Goal: Task Accomplishment & Management: Manage account settings

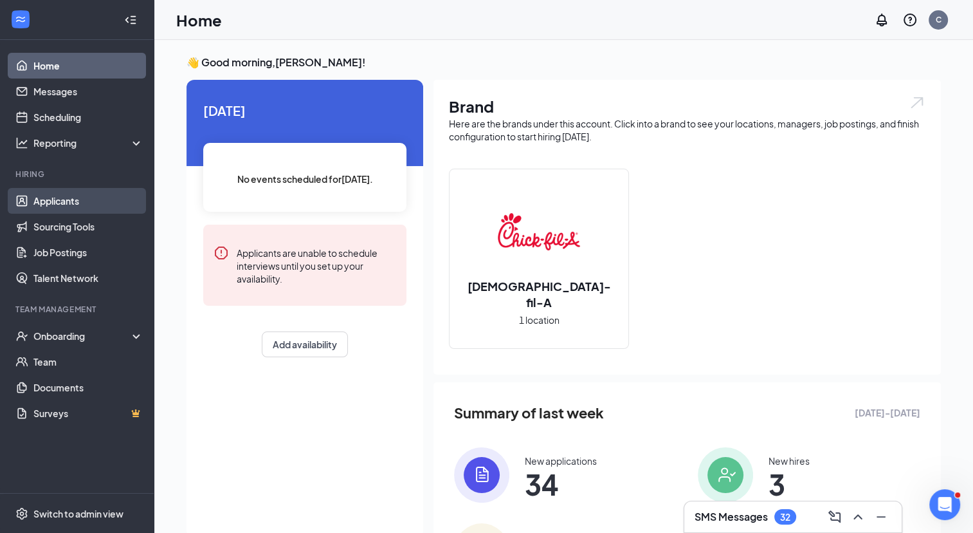
click at [64, 207] on link "Applicants" at bounding box center [88, 201] width 110 height 26
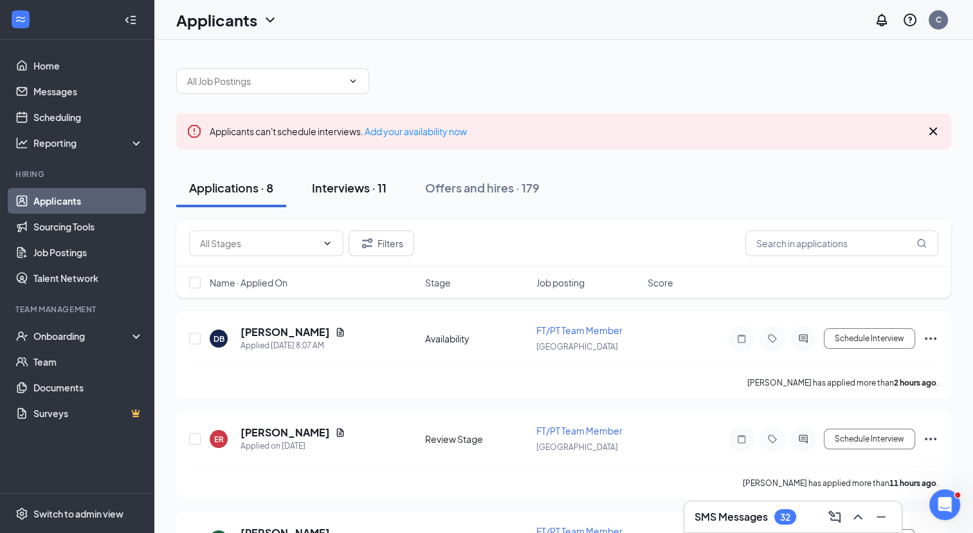
click at [326, 181] on div "Interviews · 11" at bounding box center [349, 187] width 75 height 16
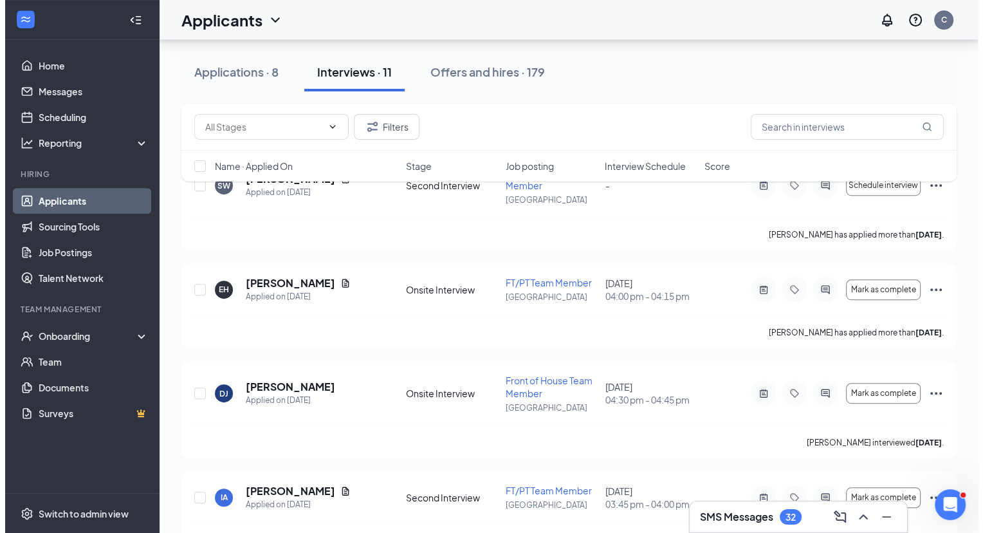
scroll to position [891, 0]
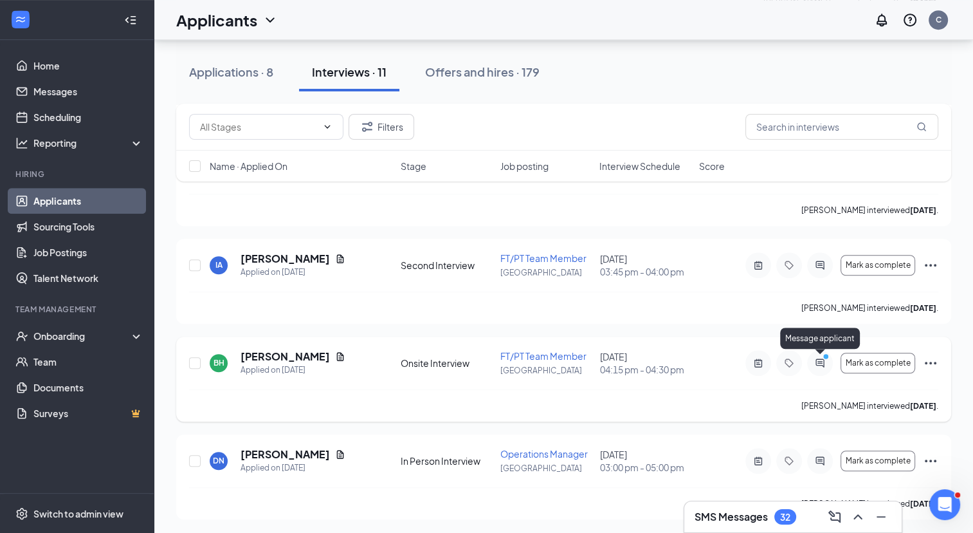
click at [826, 360] on icon "PrimaryDot" at bounding box center [827, 357] width 15 height 10
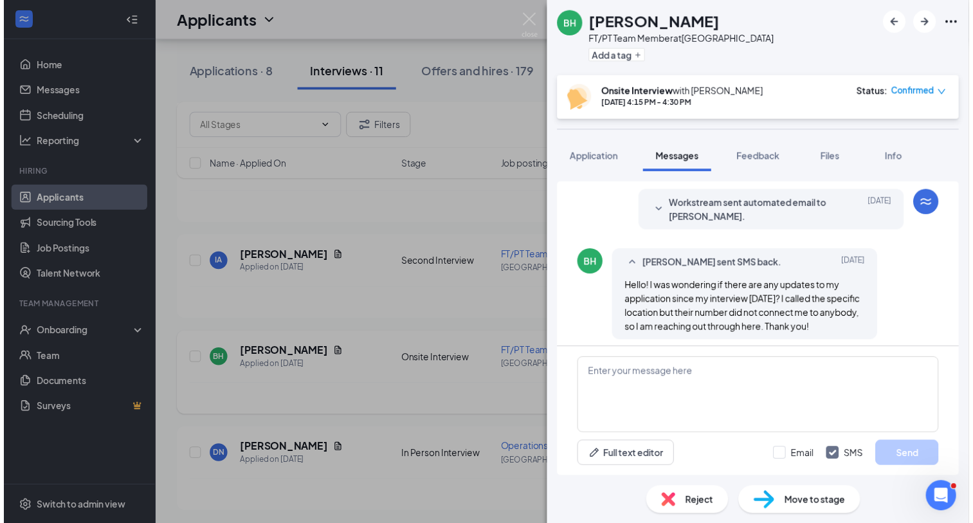
scroll to position [506, 0]
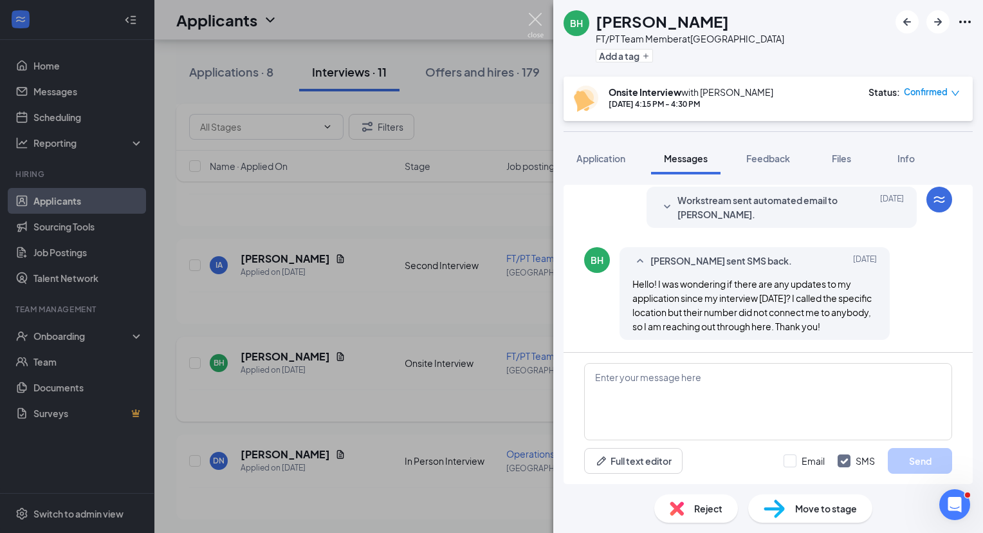
click at [538, 20] on img at bounding box center [535, 25] width 16 height 25
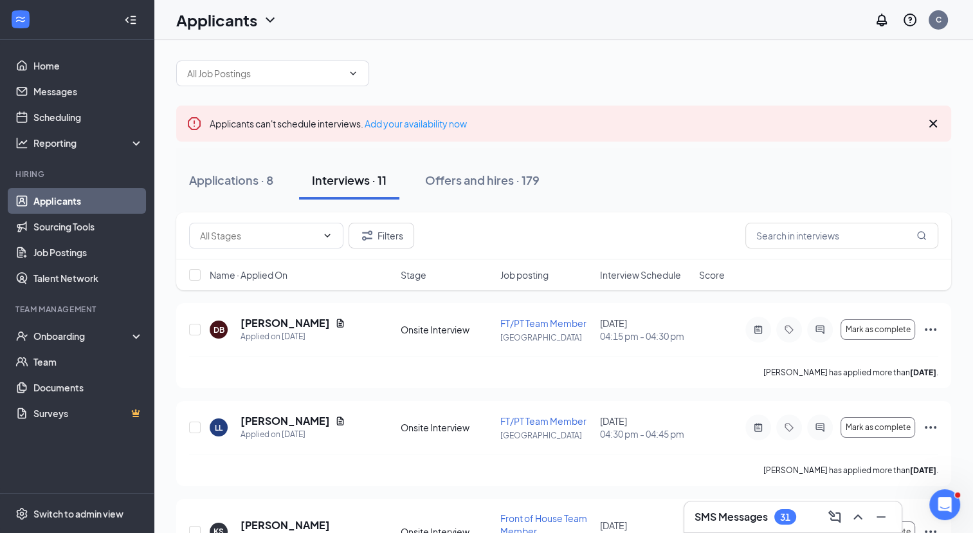
scroll to position [1, 0]
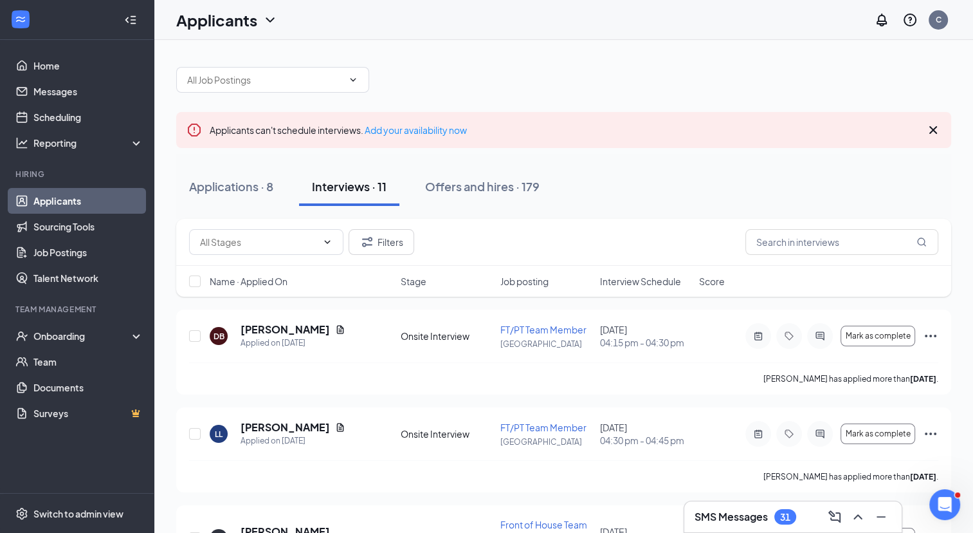
click at [116, 206] on link "Applicants" at bounding box center [88, 201] width 110 height 26
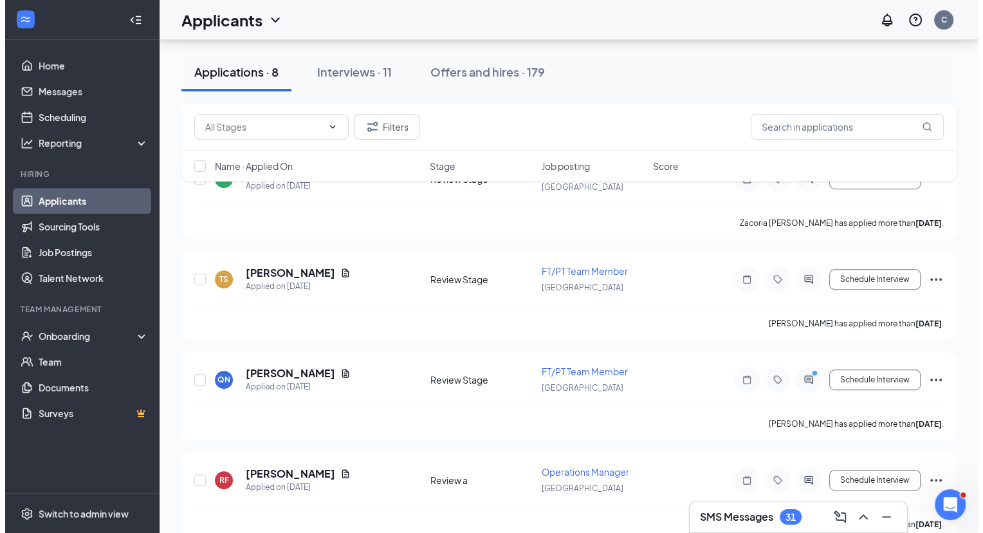
scroll to position [571, 0]
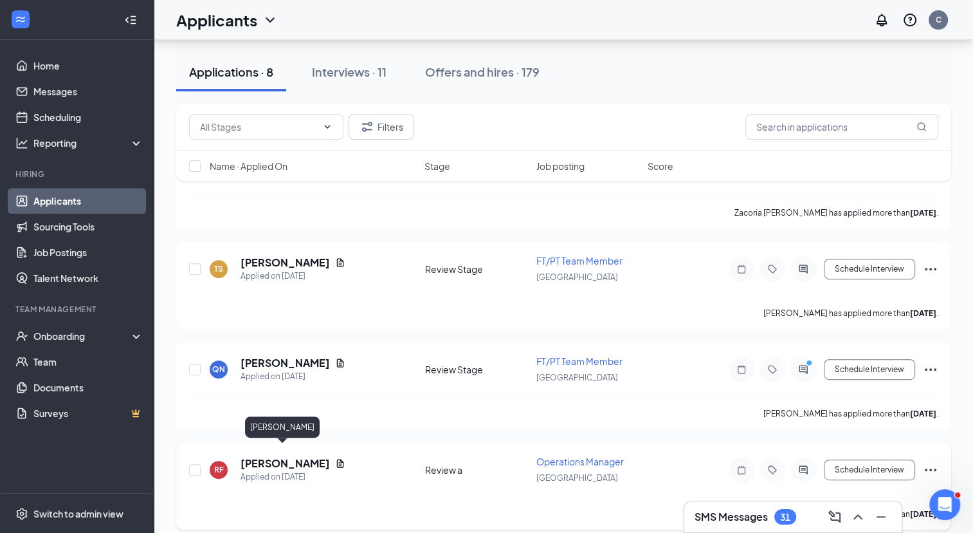
click at [298, 456] on h5 "[PERSON_NAME]" at bounding box center [285, 463] width 89 height 14
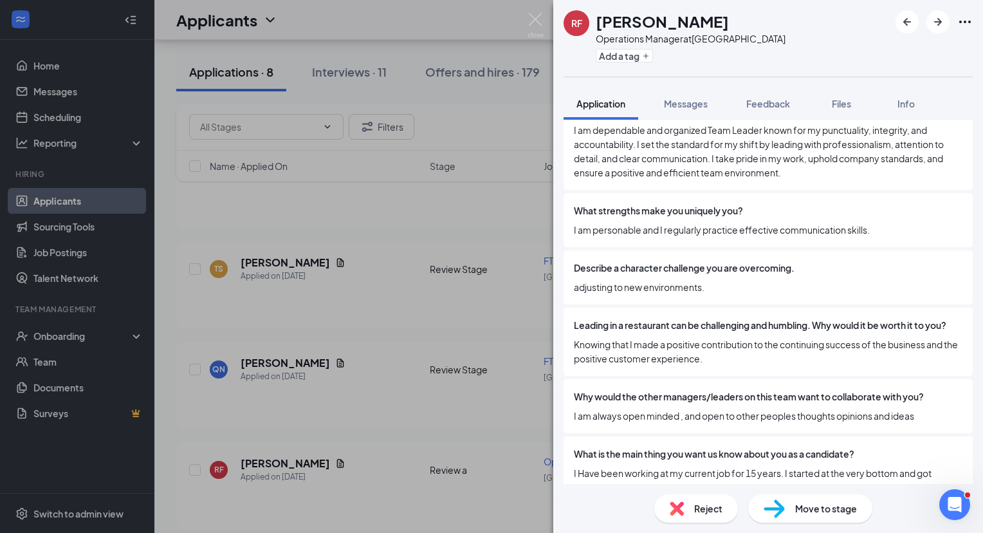
scroll to position [934, 0]
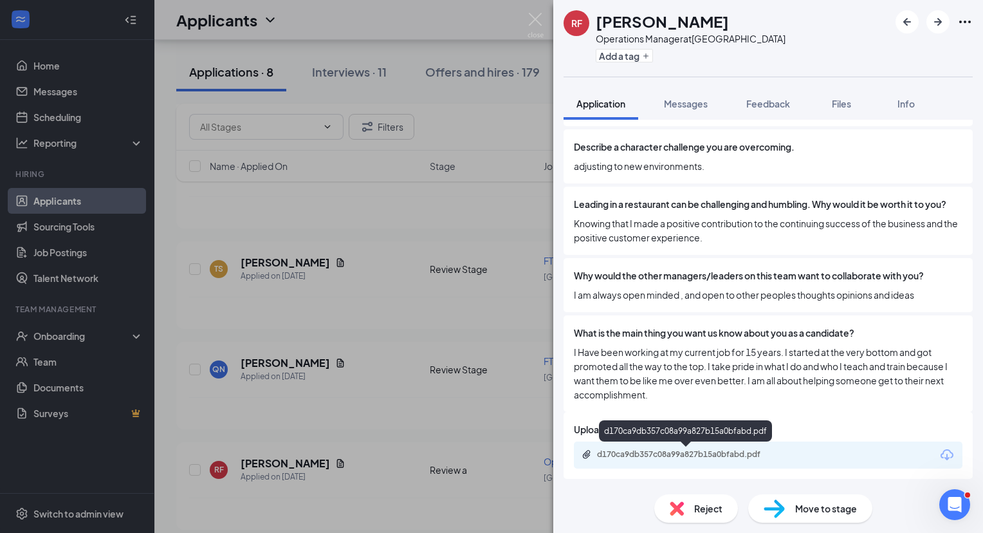
click at [706, 454] on div "d170ca9db357c08a99a827b15a0bfabd.pdf" at bounding box center [687, 454] width 180 height 10
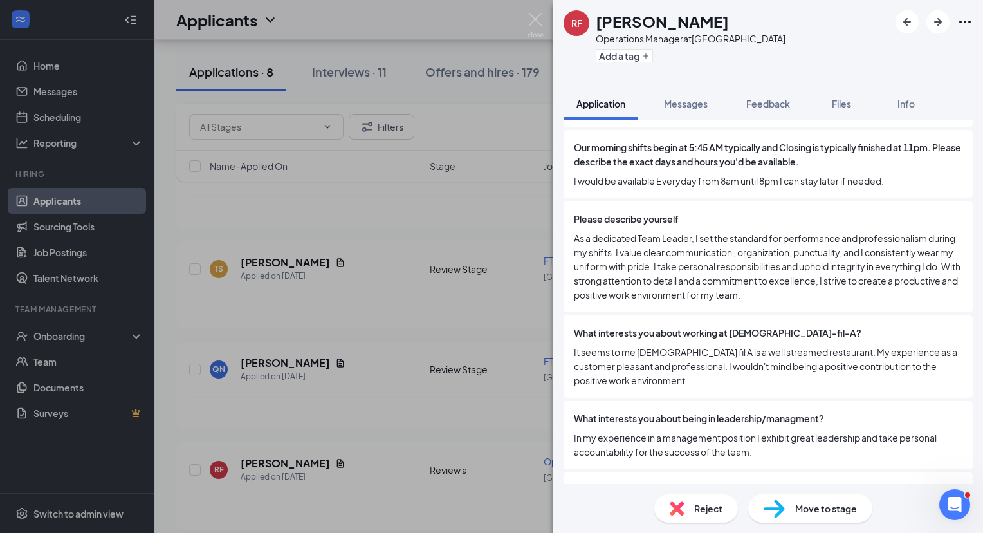
scroll to position [0, 0]
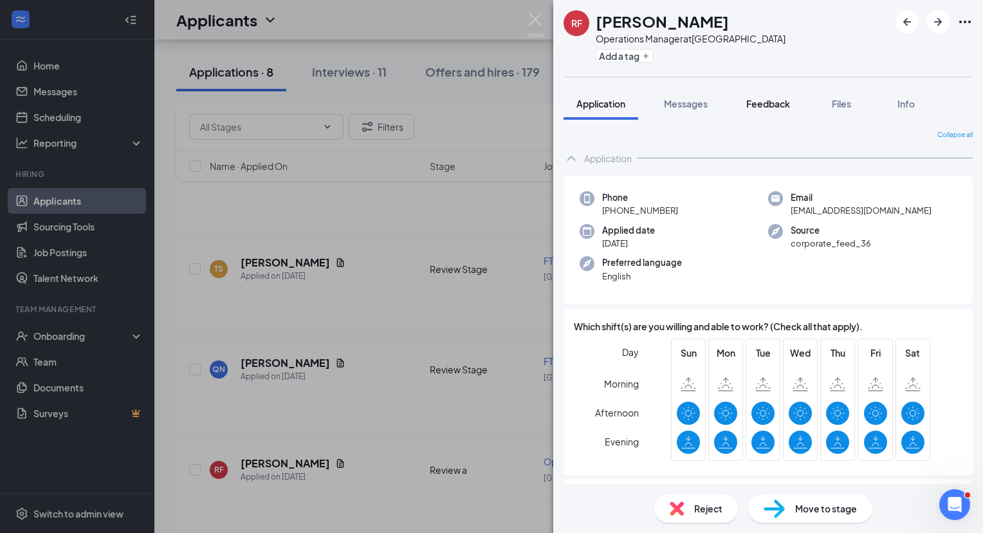
click at [760, 102] on span "Feedback" at bounding box center [768, 104] width 44 height 12
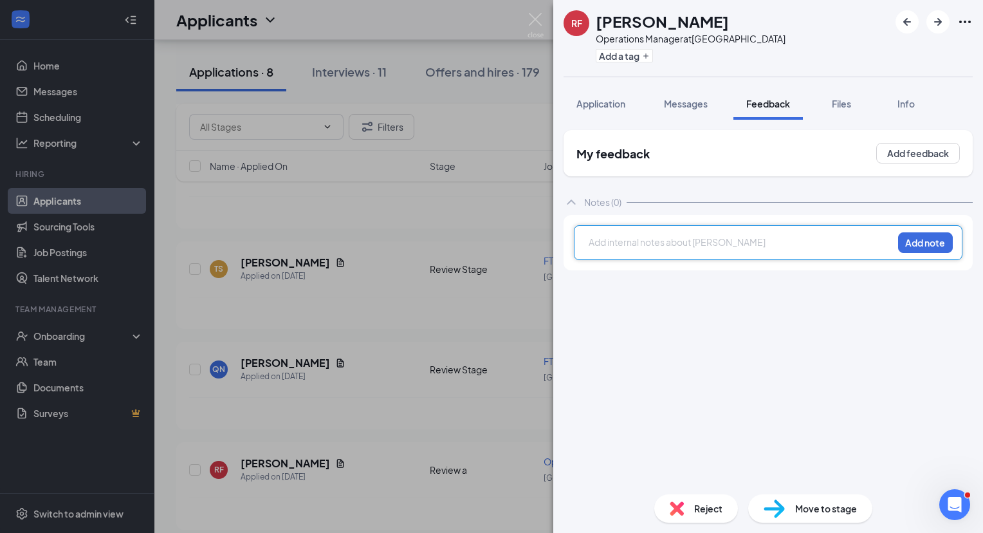
click at [690, 239] on div at bounding box center [740, 242] width 303 height 14
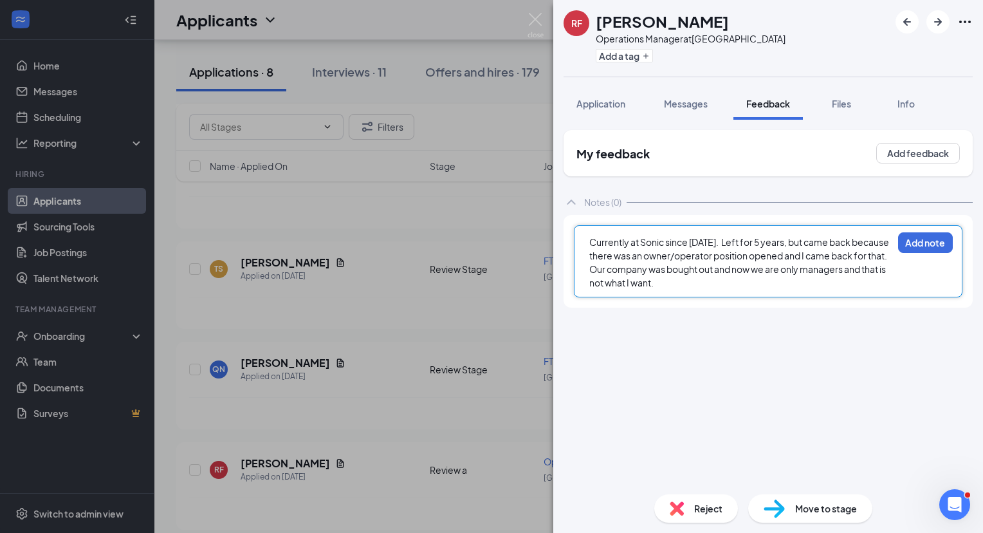
click at [886, 257] on span "Currently at Sonic since [DATE]. Left for 5 years, but came back because there …" at bounding box center [739, 262] width 301 height 52
click at [852, 283] on div "Currently at Sonic since [DATE]. Left for 5 years, but came back because there …" at bounding box center [740, 262] width 303 height 54
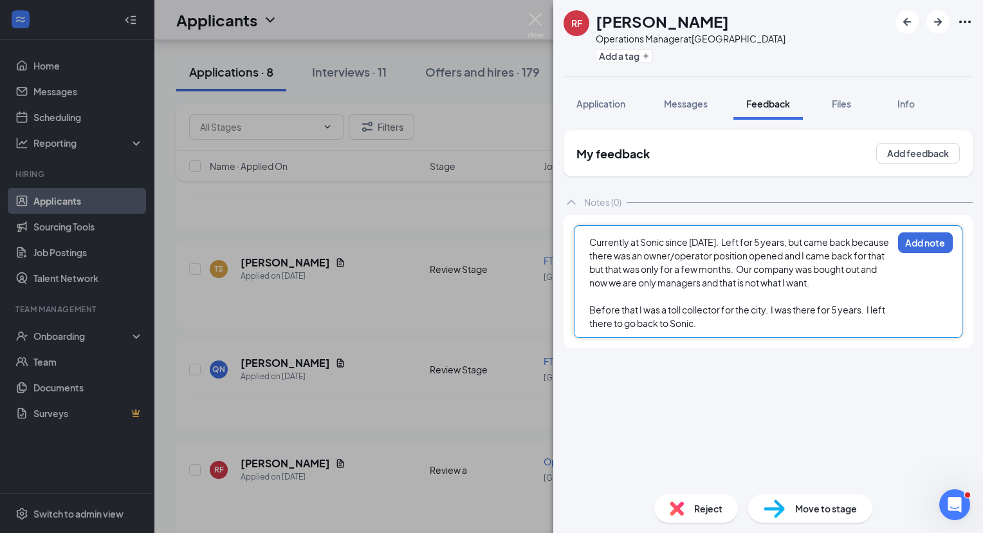
click at [841, 287] on div "Currently at Sonic since [DATE]. Left for 5 years, but came back because there …" at bounding box center [740, 262] width 303 height 54
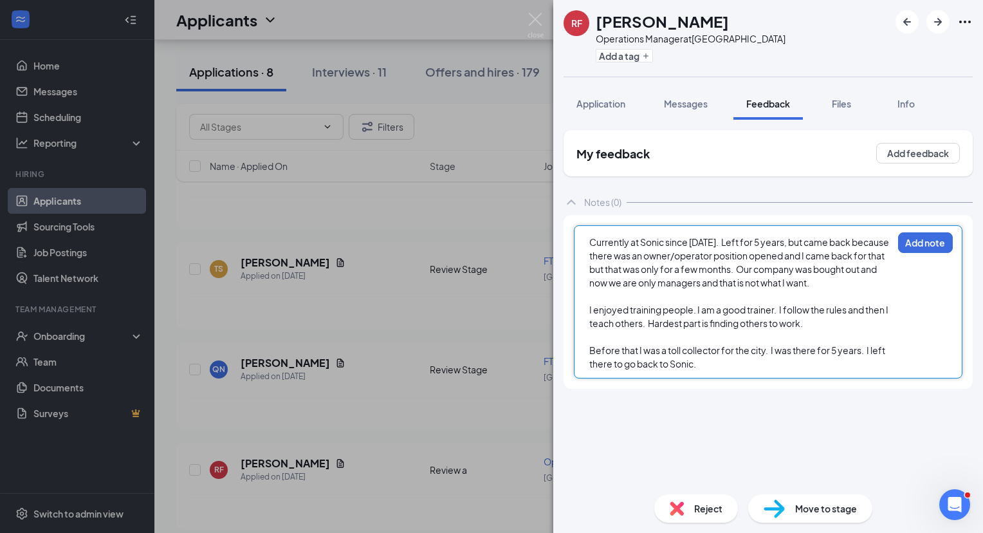
click at [705, 368] on div "Before that I was a toll collector for the city. I was there for 5 years. I lef…" at bounding box center [740, 356] width 303 height 27
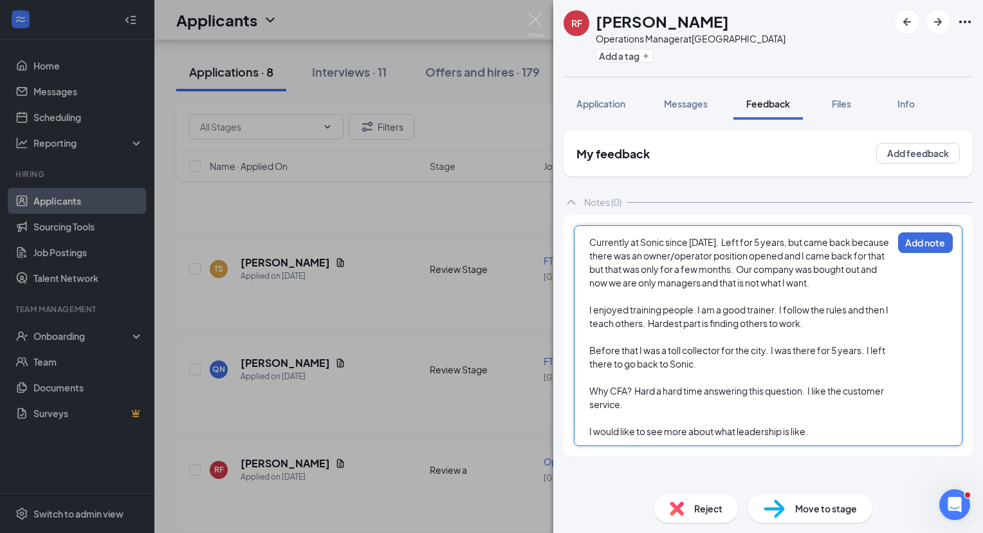
click at [594, 422] on div at bounding box center [740, 418] width 303 height 14
click at [689, 408] on div "Why CFA? Hard a hard time answering this question. I like the customer service." at bounding box center [740, 397] width 303 height 27
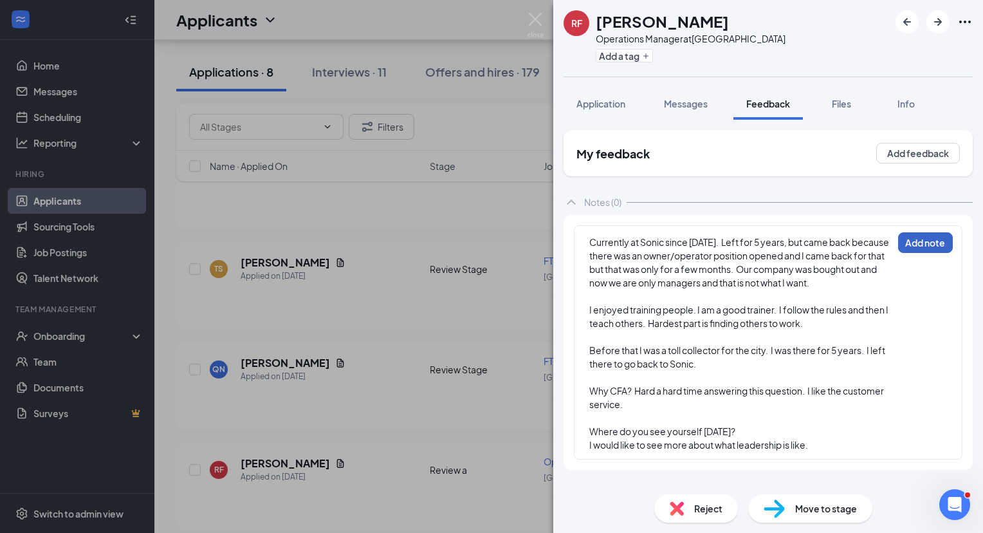
click at [929, 243] on button "Add note" at bounding box center [925, 242] width 55 height 21
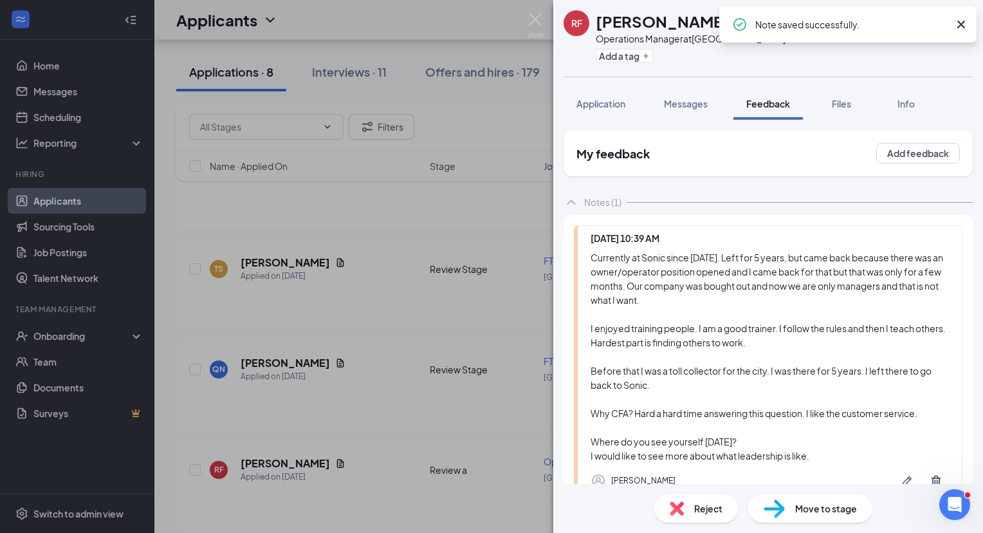
scroll to position [85, 0]
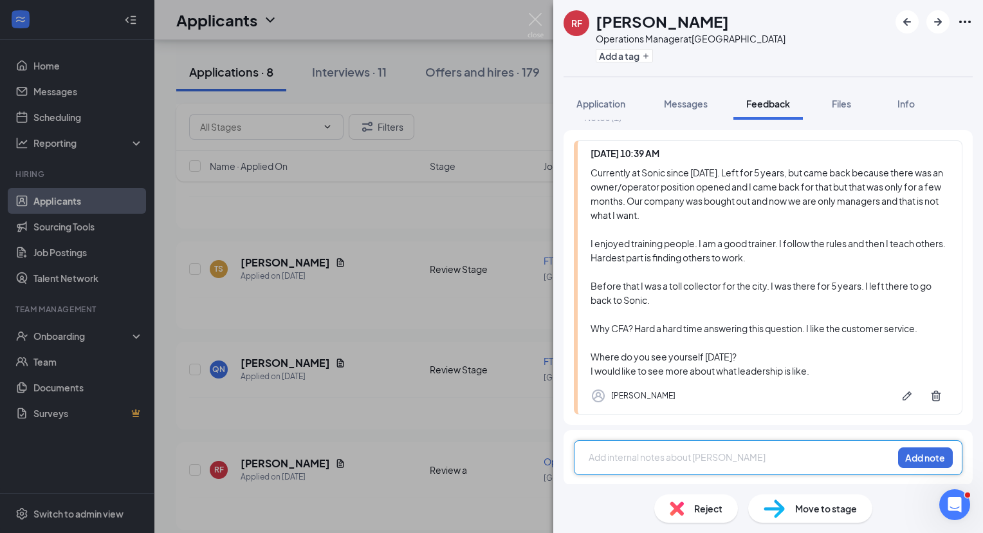
click at [723, 456] on div at bounding box center [740, 457] width 303 height 14
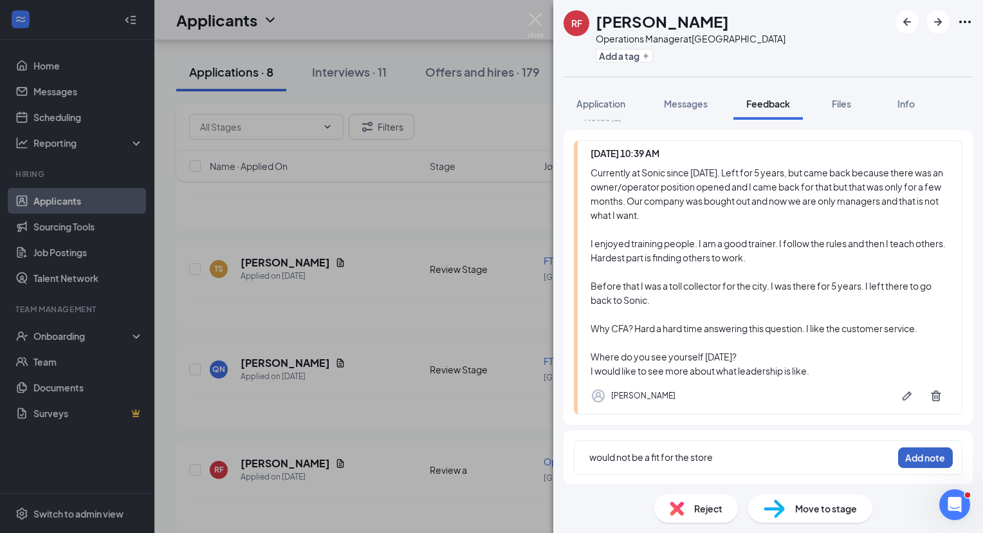
click at [934, 456] on button "Add note" at bounding box center [925, 457] width 55 height 21
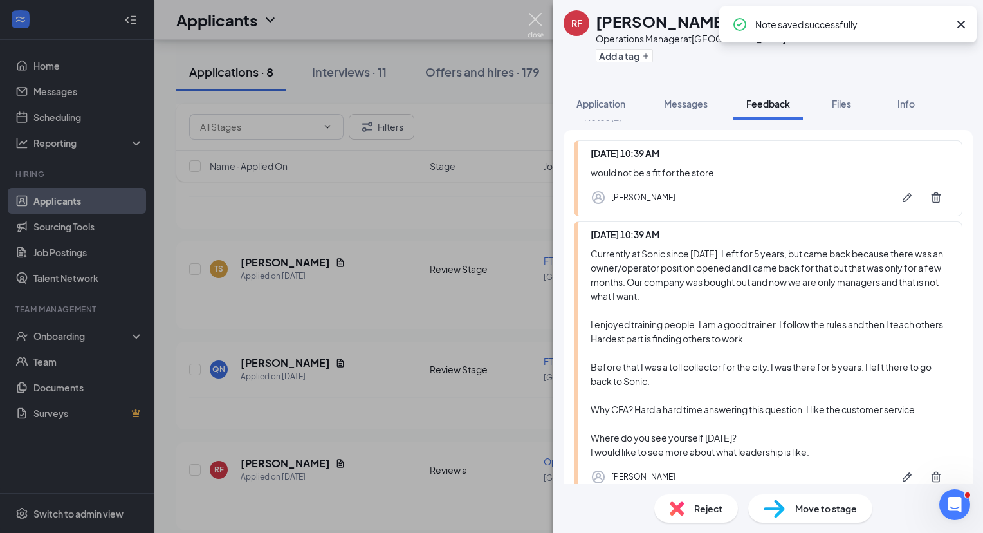
click at [536, 21] on img at bounding box center [535, 25] width 16 height 25
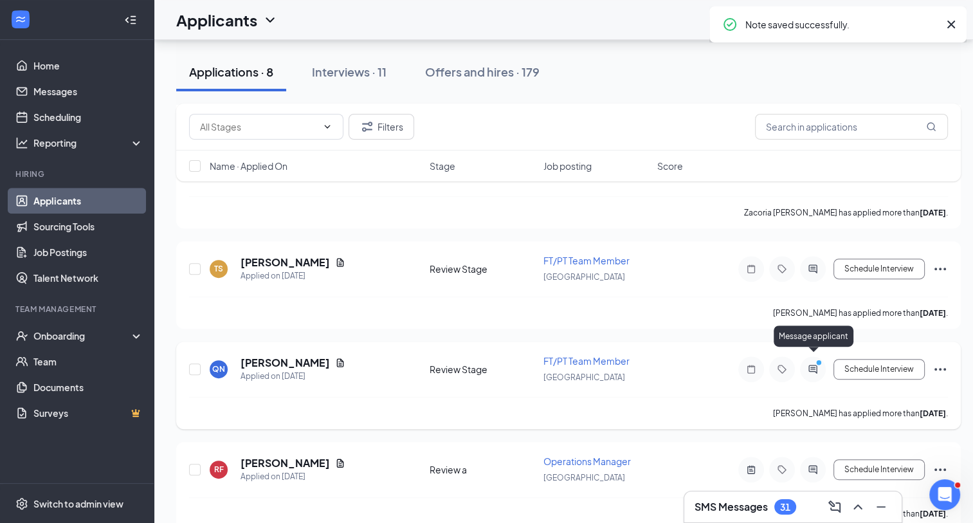
click at [813, 359] on icon "PrimaryDot" at bounding box center [820, 364] width 15 height 10
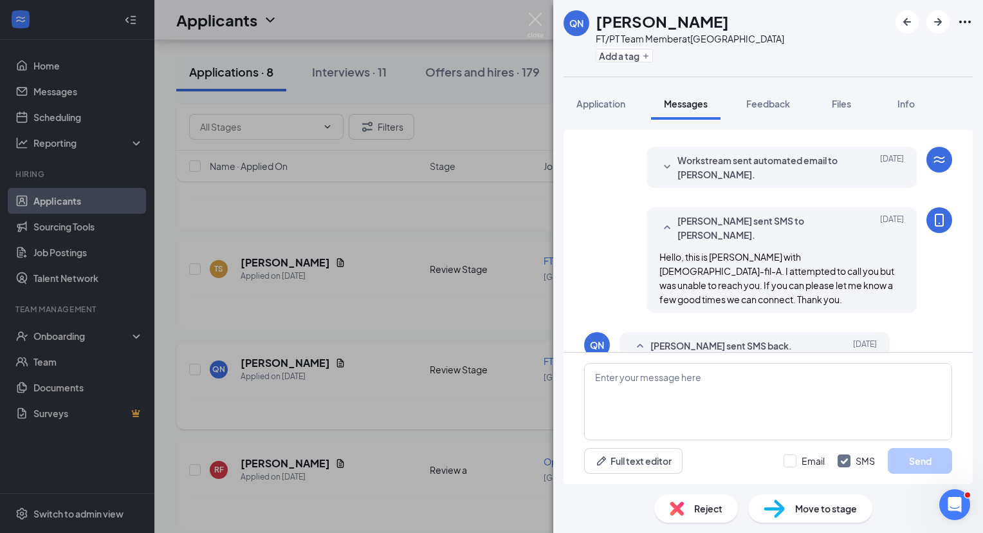
scroll to position [409, 0]
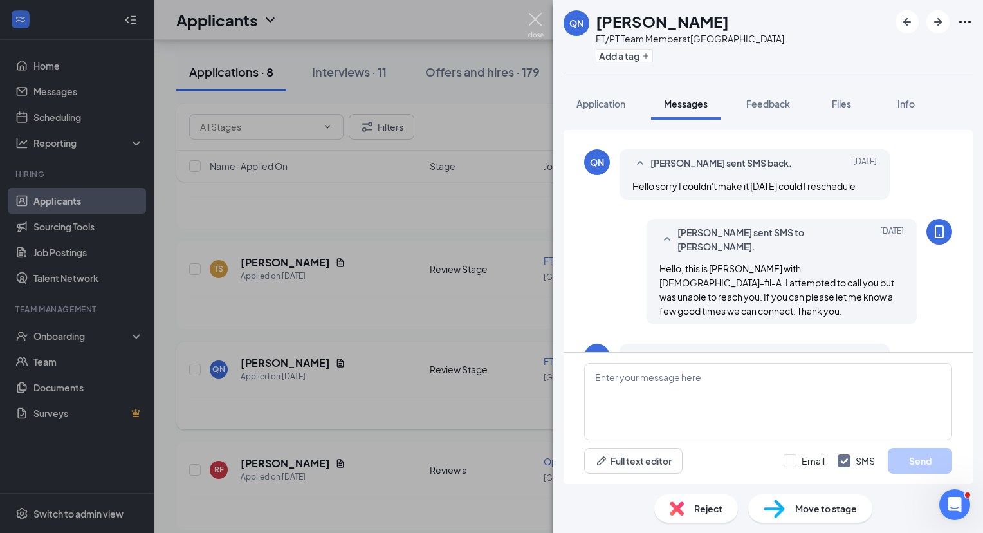
click at [535, 22] on img at bounding box center [535, 25] width 16 height 25
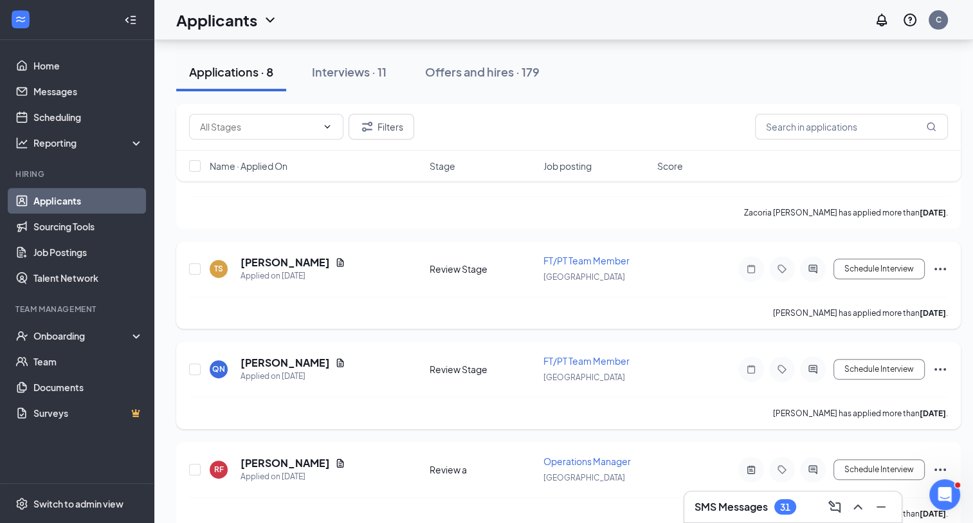
click at [810, 256] on div at bounding box center [813, 269] width 26 height 26
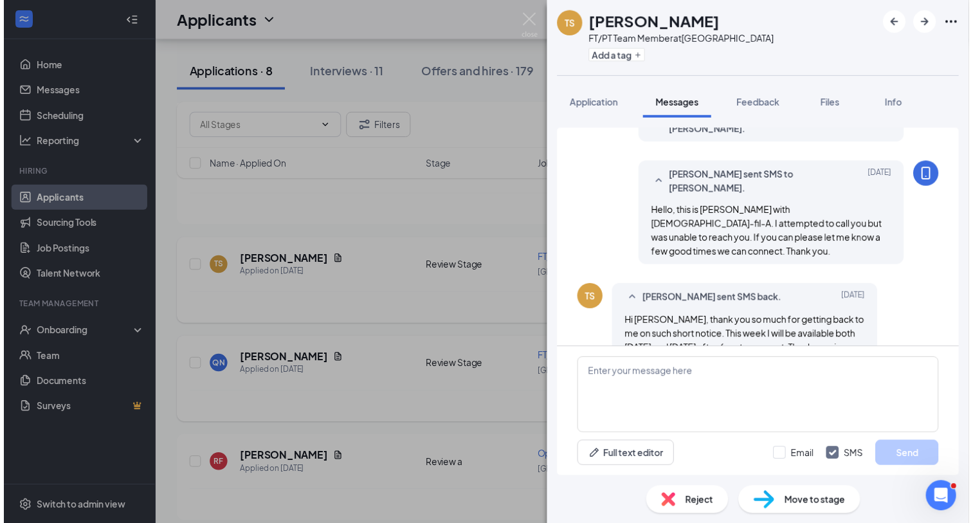
scroll to position [341, 0]
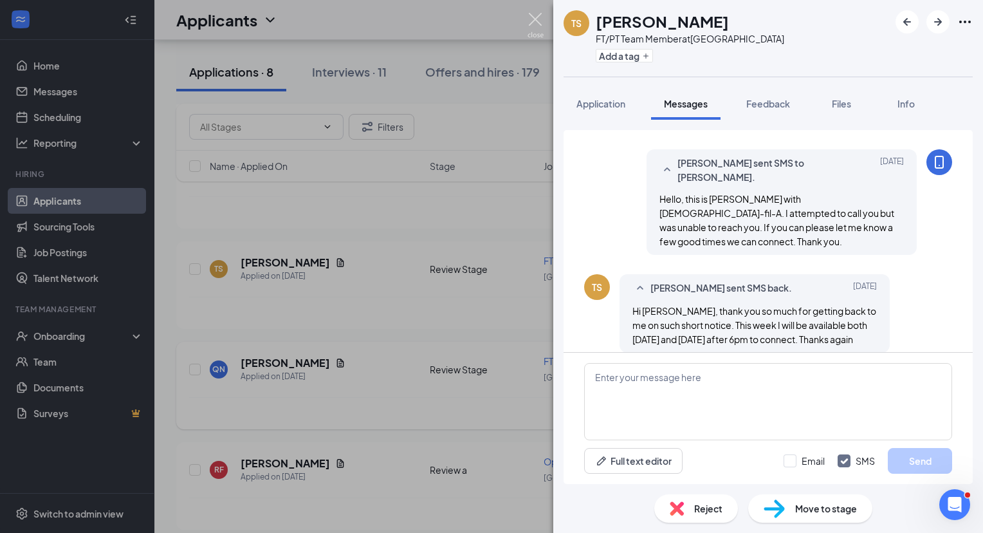
click at [532, 14] on img at bounding box center [535, 25] width 16 height 25
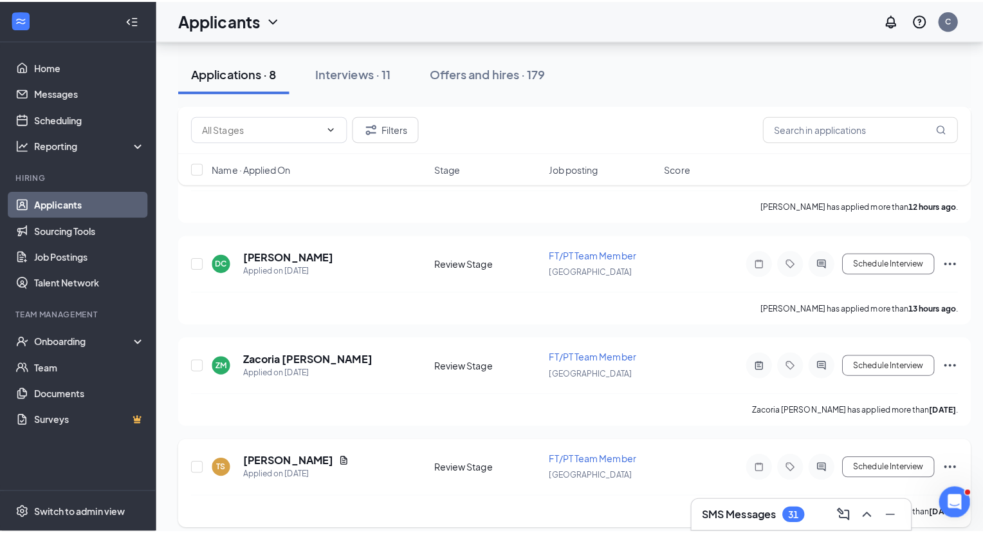
scroll to position [379, 0]
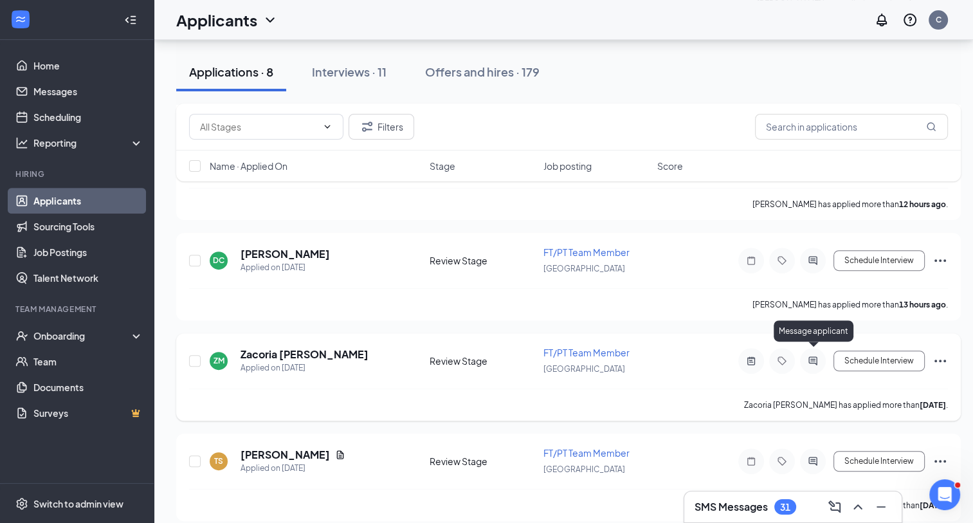
click at [815, 358] on icon "ActiveChat" at bounding box center [812, 361] width 15 height 10
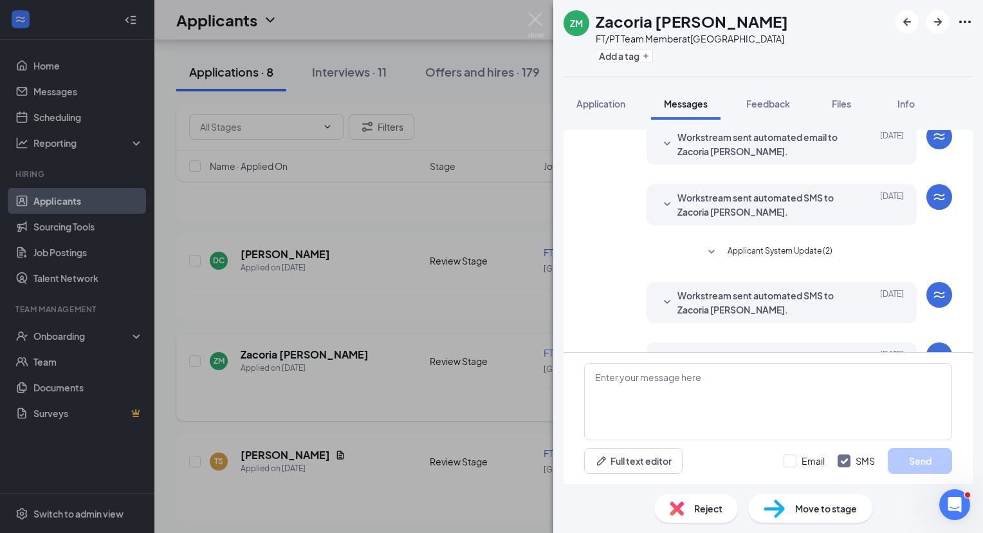
scroll to position [94, 0]
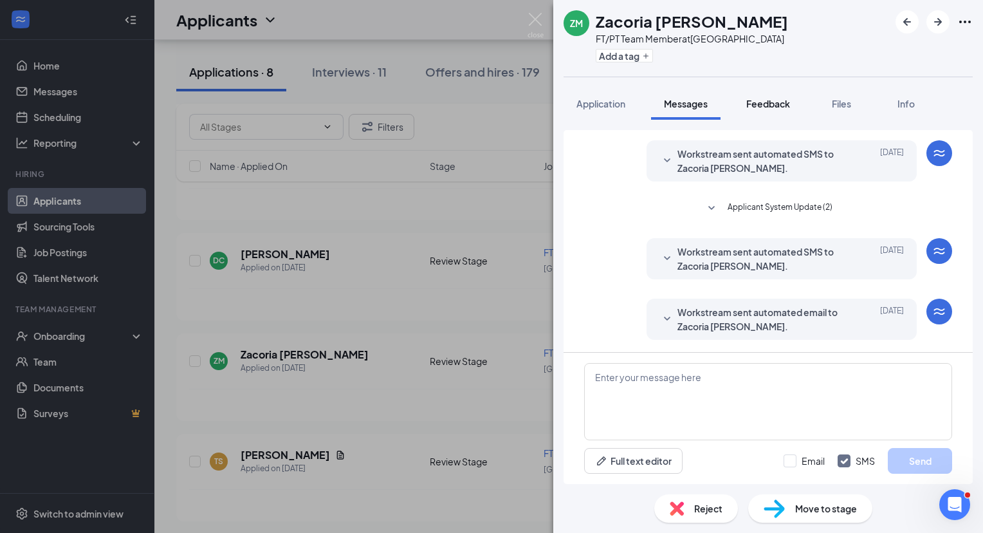
click at [773, 102] on span "Feedback" at bounding box center [768, 104] width 44 height 12
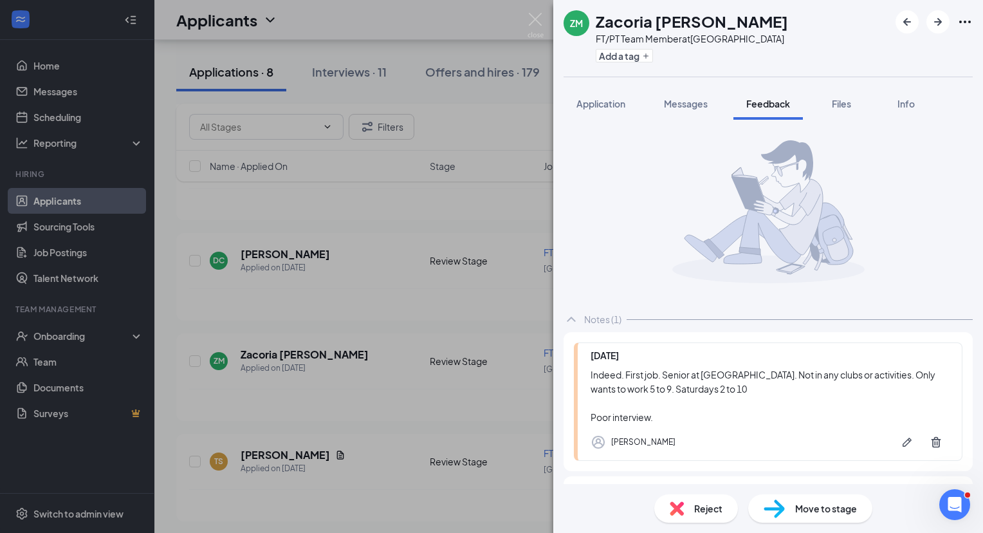
click at [708, 505] on span "Reject" at bounding box center [708, 508] width 28 height 14
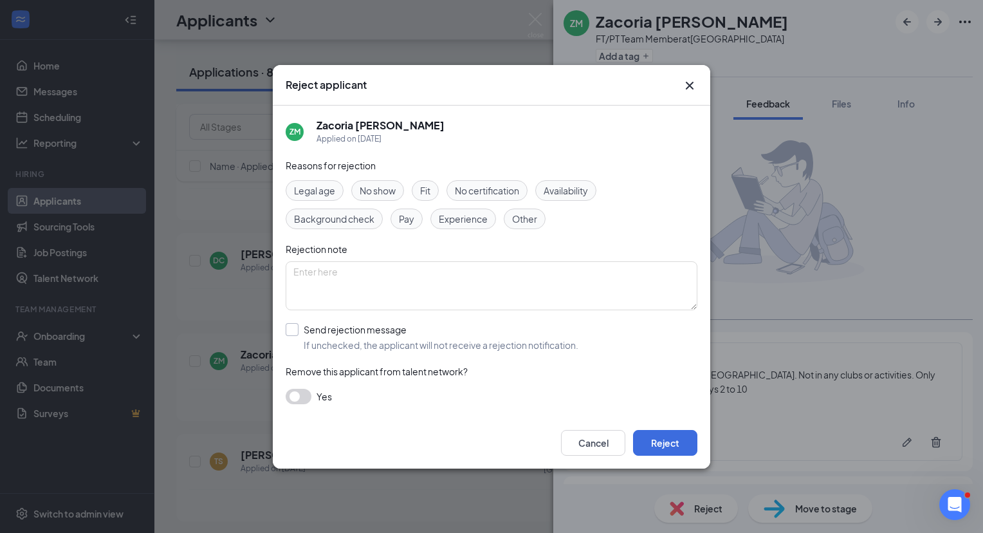
click at [295, 332] on input "Send rejection message If unchecked, the applicant will not receive a rejection…" at bounding box center [432, 337] width 293 height 28
checkbox input "true"
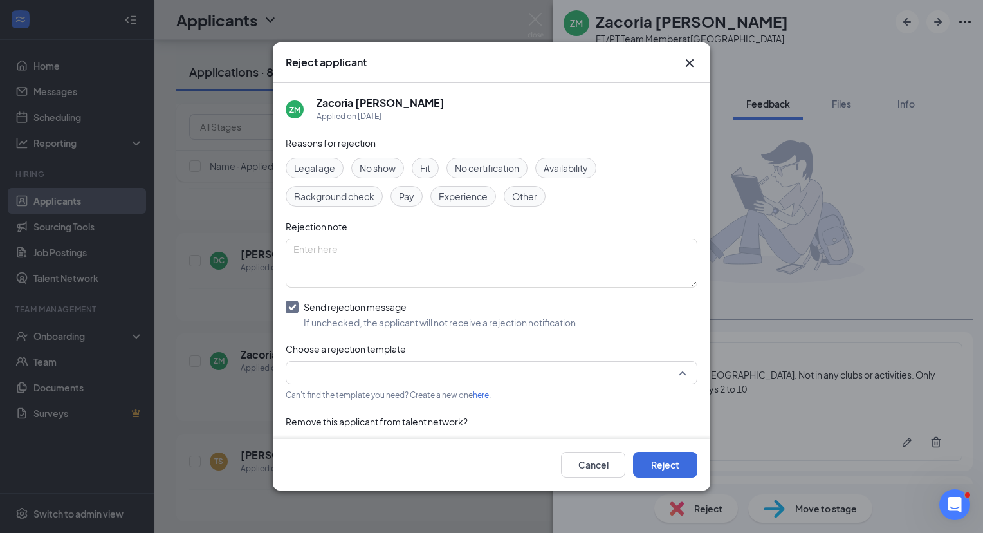
click at [353, 366] on input "search" at bounding box center [486, 373] width 387 height 22
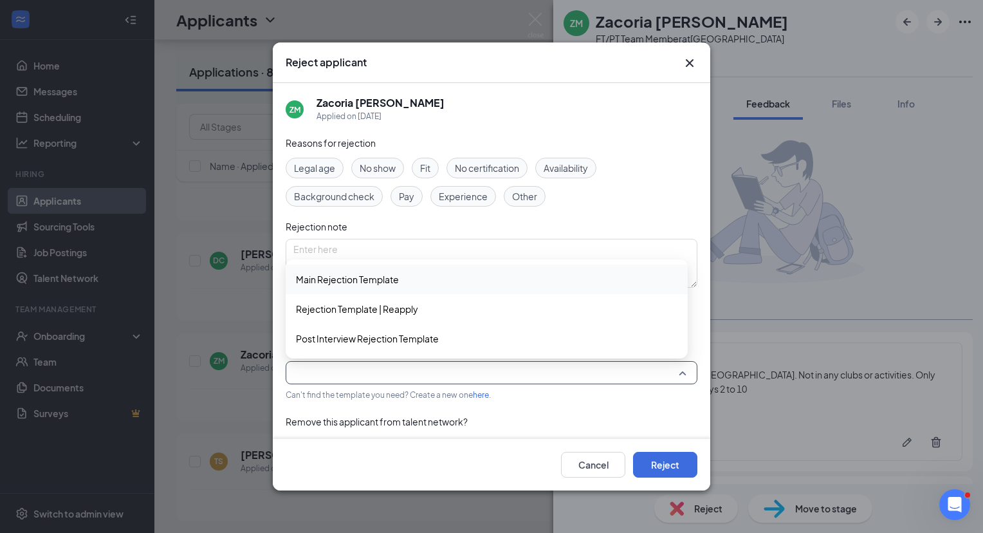
click at [352, 282] on span "Main Rejection Template" at bounding box center [347, 279] width 103 height 14
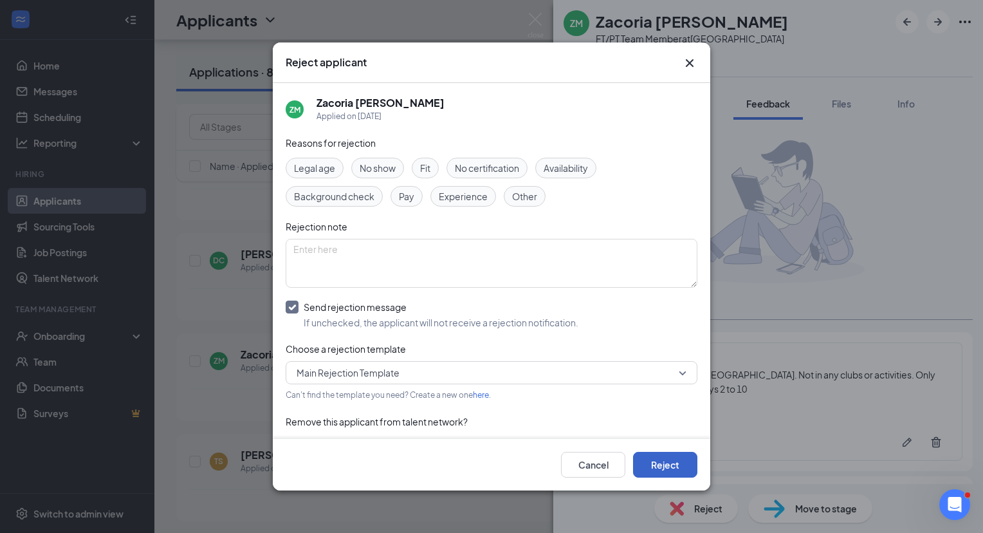
click at [664, 468] on button "Reject" at bounding box center [665, 465] width 64 height 26
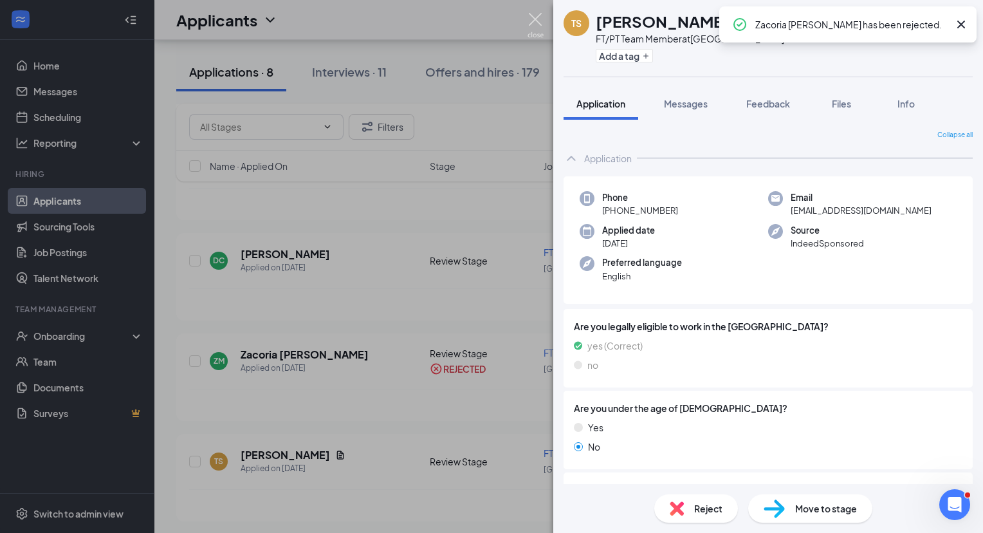
click at [536, 18] on img at bounding box center [535, 25] width 16 height 25
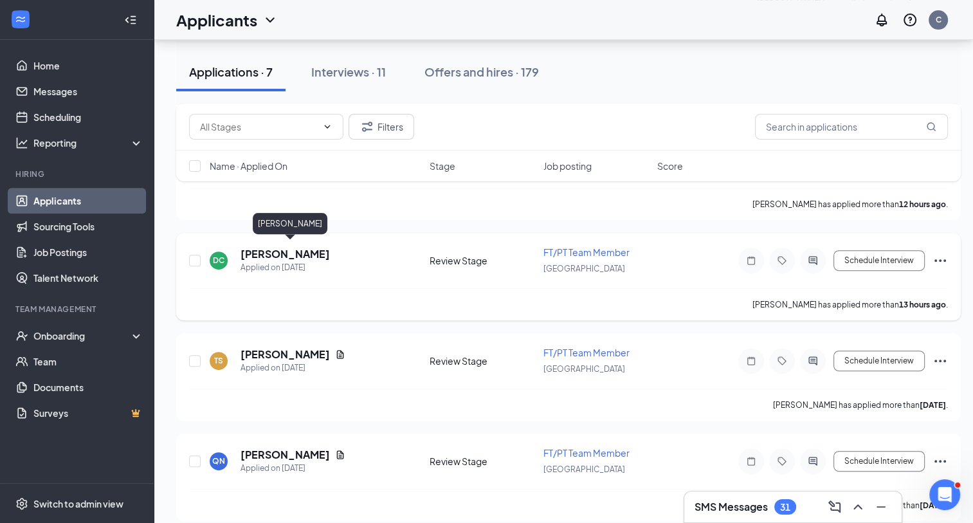
click at [330, 248] on h5 "[PERSON_NAME]" at bounding box center [285, 254] width 89 height 14
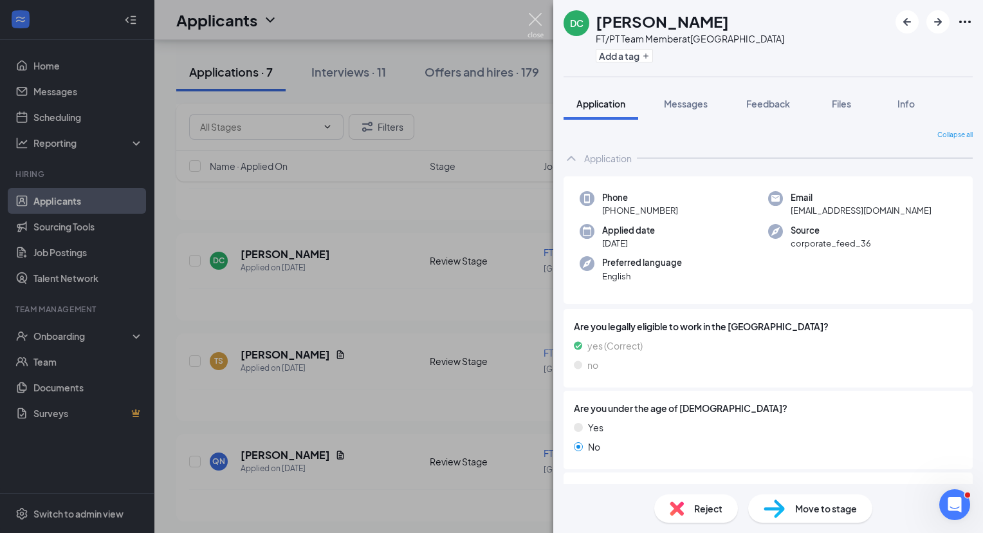
click at [531, 21] on img at bounding box center [535, 25] width 16 height 25
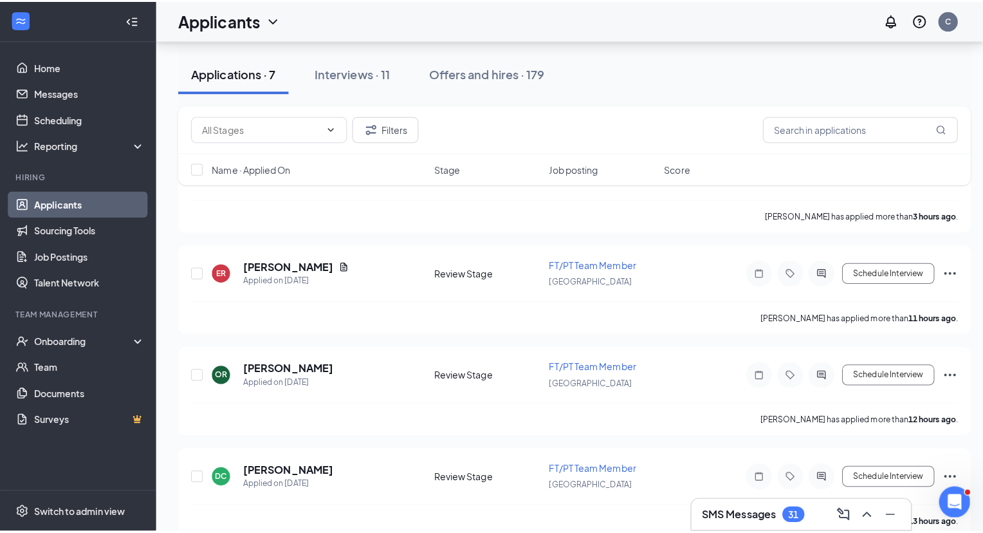
scroll to position [169, 0]
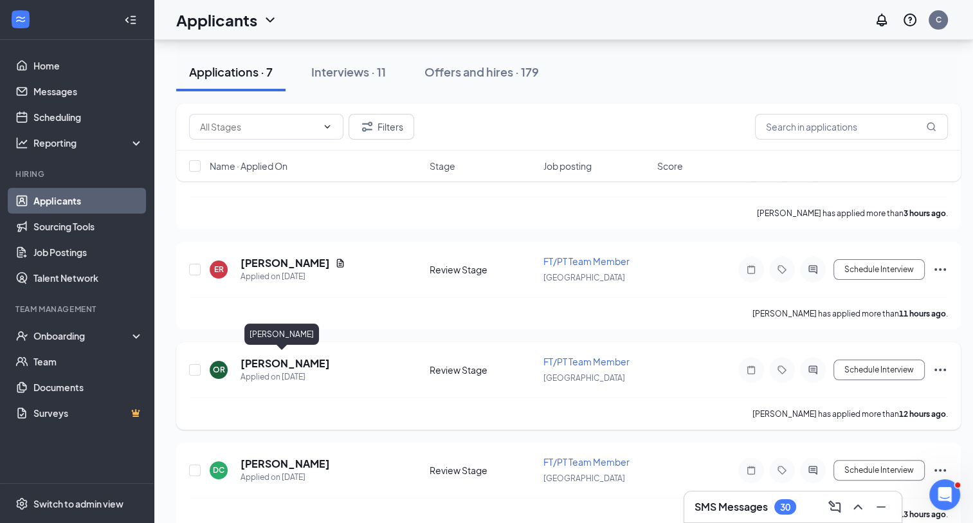
click at [298, 361] on h5 "[PERSON_NAME]" at bounding box center [285, 363] width 89 height 14
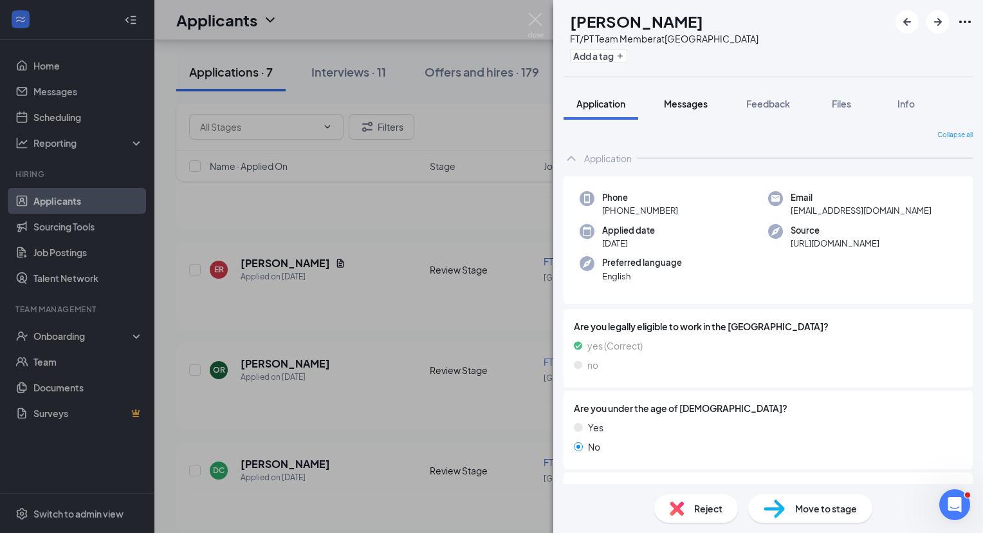
click at [697, 108] on span "Messages" at bounding box center [686, 104] width 44 height 12
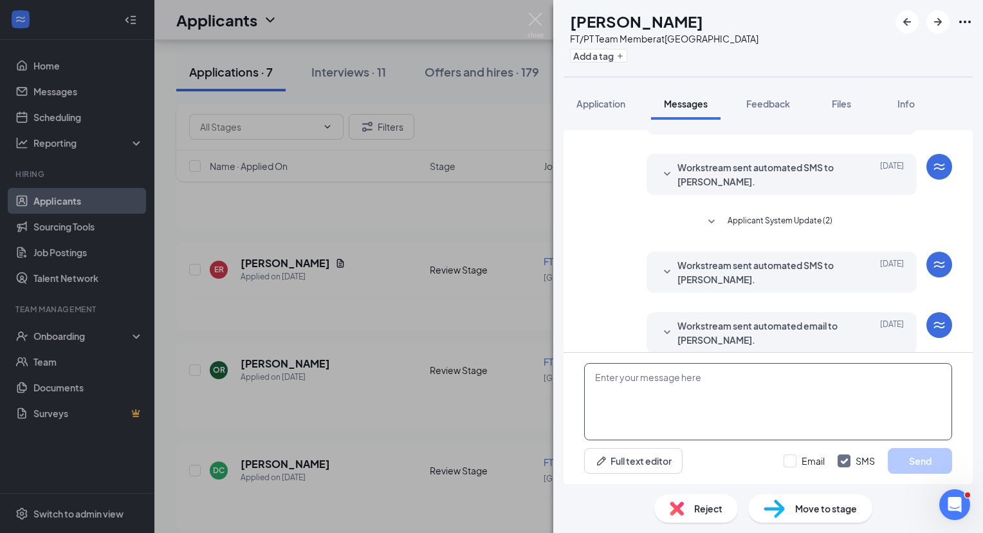
scroll to position [94, 0]
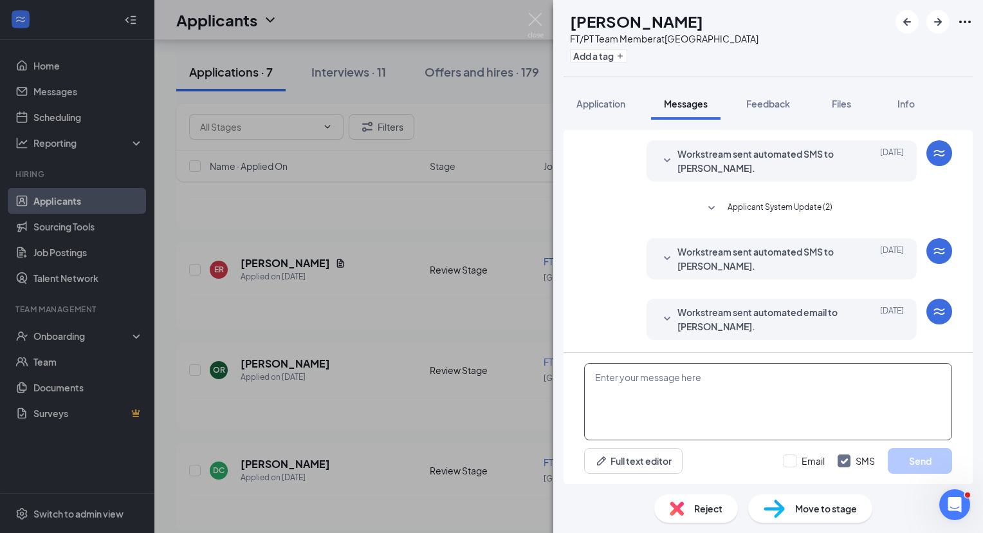
click at [652, 404] on textarea at bounding box center [768, 401] width 368 height 77
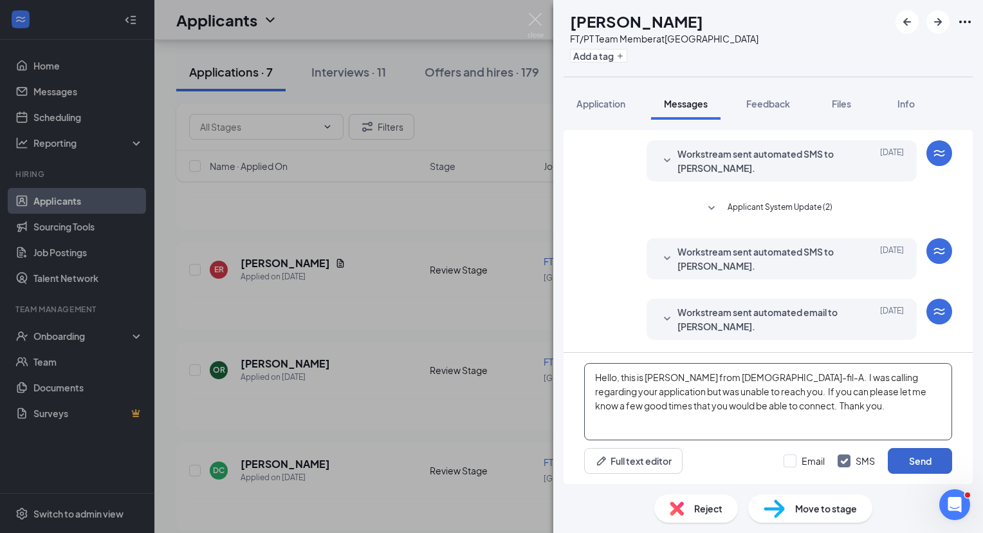
type textarea "Hello, this is [PERSON_NAME] from [DEMOGRAPHIC_DATA]-fil-A. I was calling regar…"
click at [919, 461] on button "Send" at bounding box center [920, 461] width 64 height 26
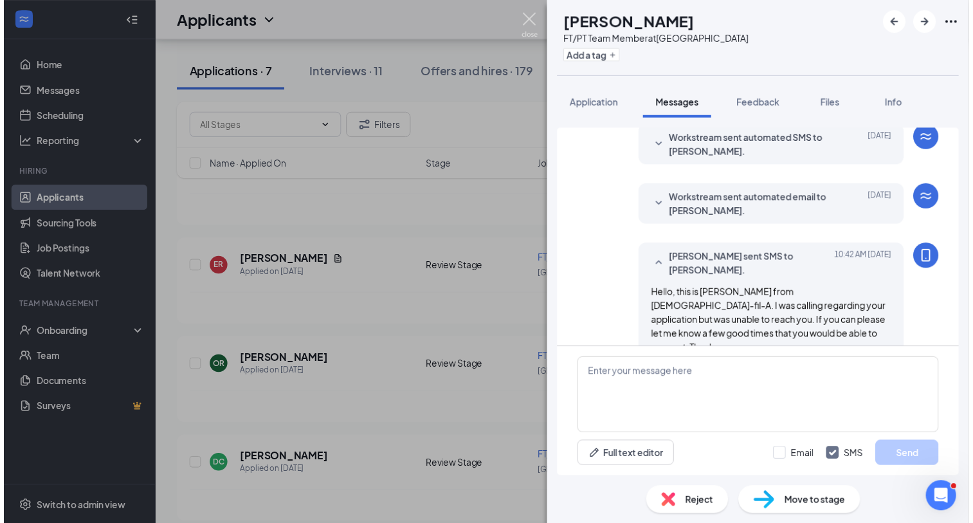
scroll to position [206, 0]
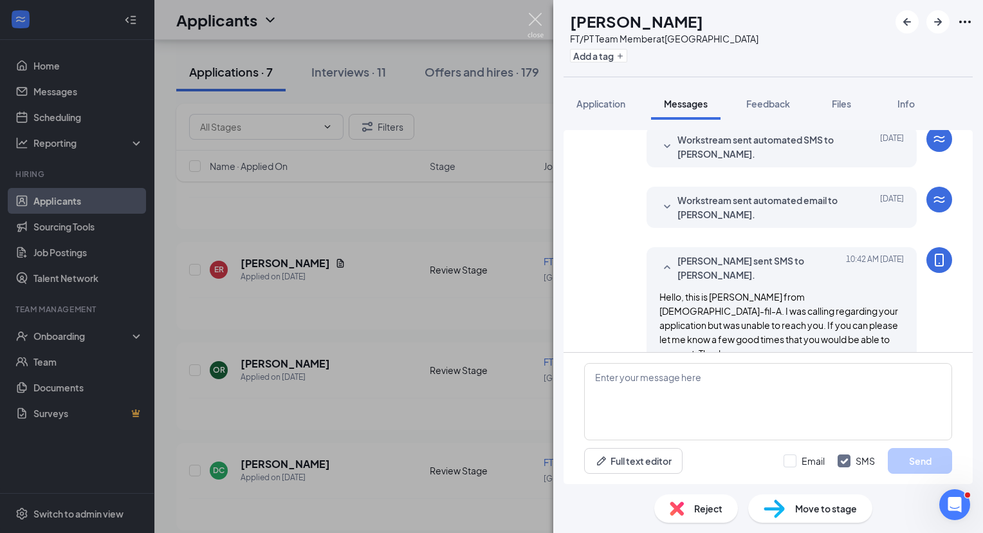
click at [535, 19] on img at bounding box center [535, 25] width 16 height 25
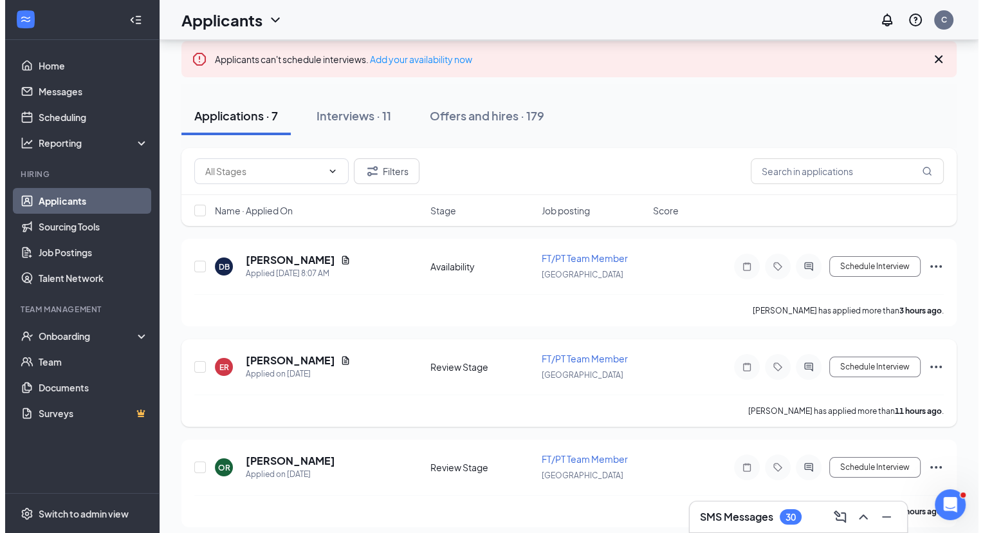
scroll to position [71, 0]
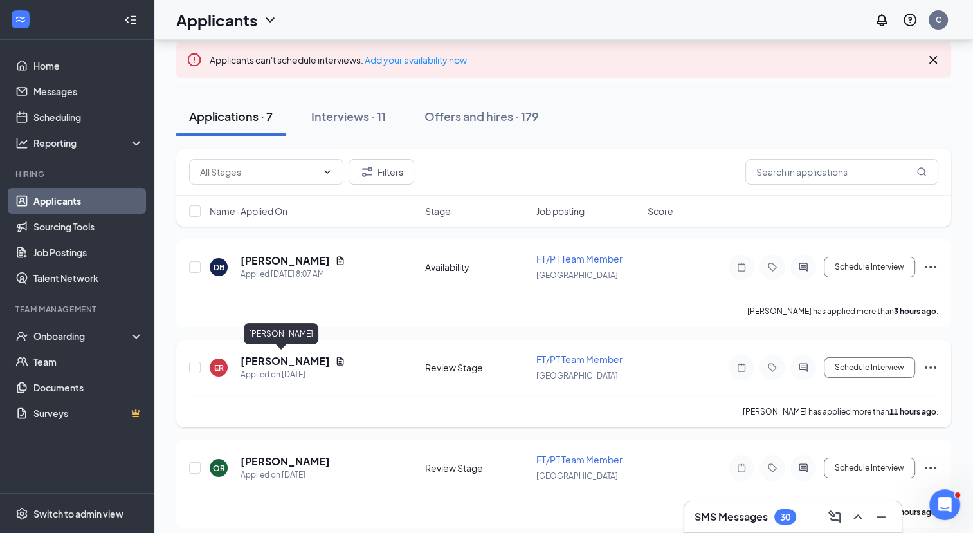
click at [297, 356] on h5 "[PERSON_NAME]" at bounding box center [285, 361] width 89 height 14
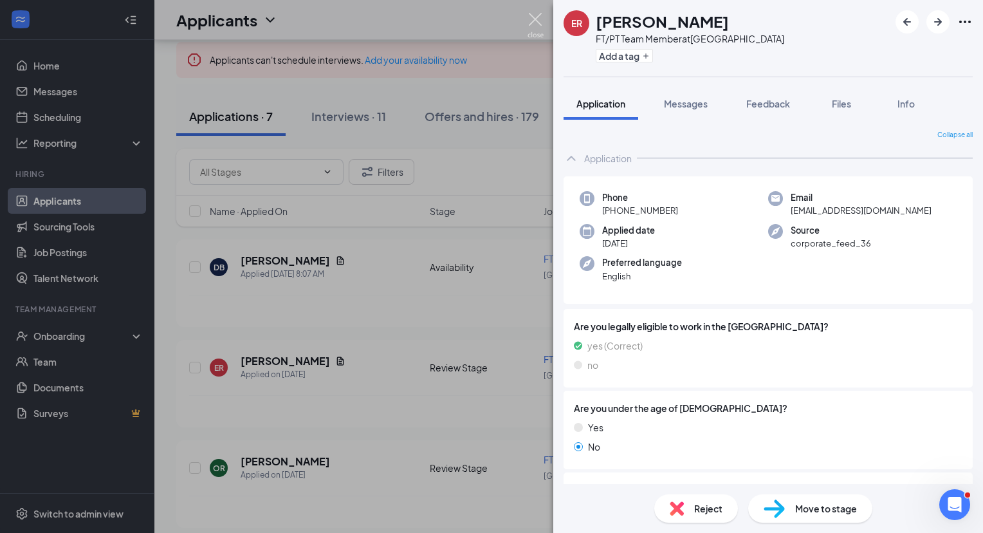
click at [535, 20] on img at bounding box center [535, 25] width 16 height 25
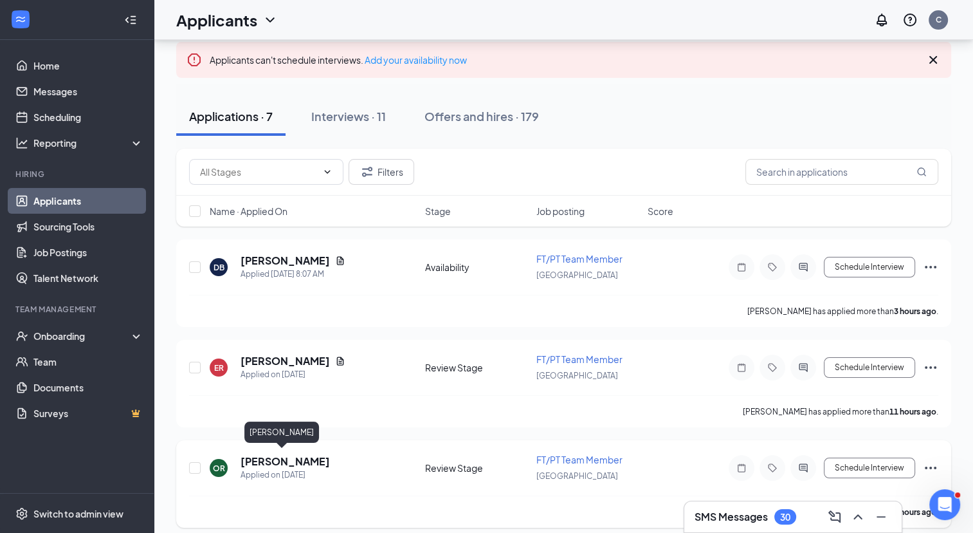
click at [263, 457] on h5 "[PERSON_NAME]" at bounding box center [285, 461] width 89 height 14
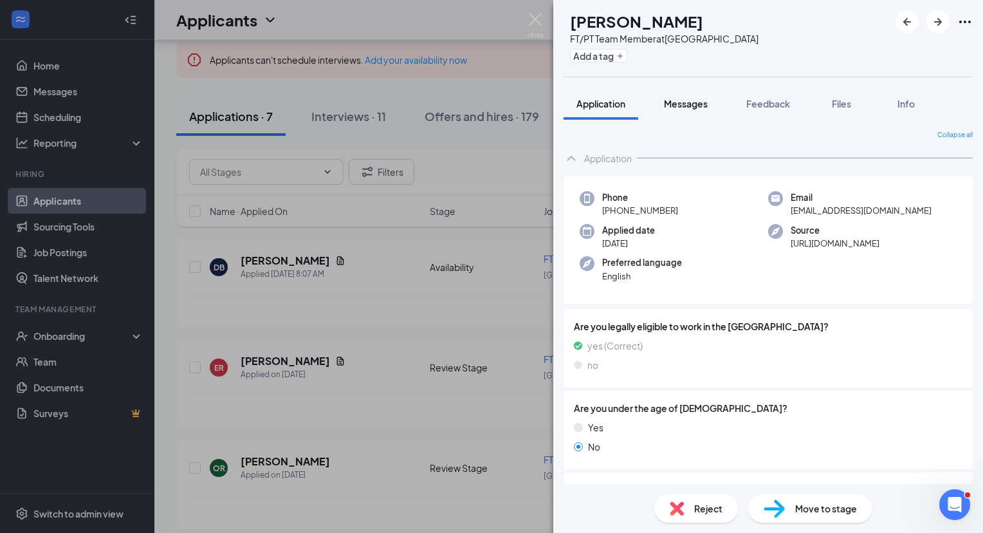
click at [690, 99] on span "Messages" at bounding box center [686, 104] width 44 height 12
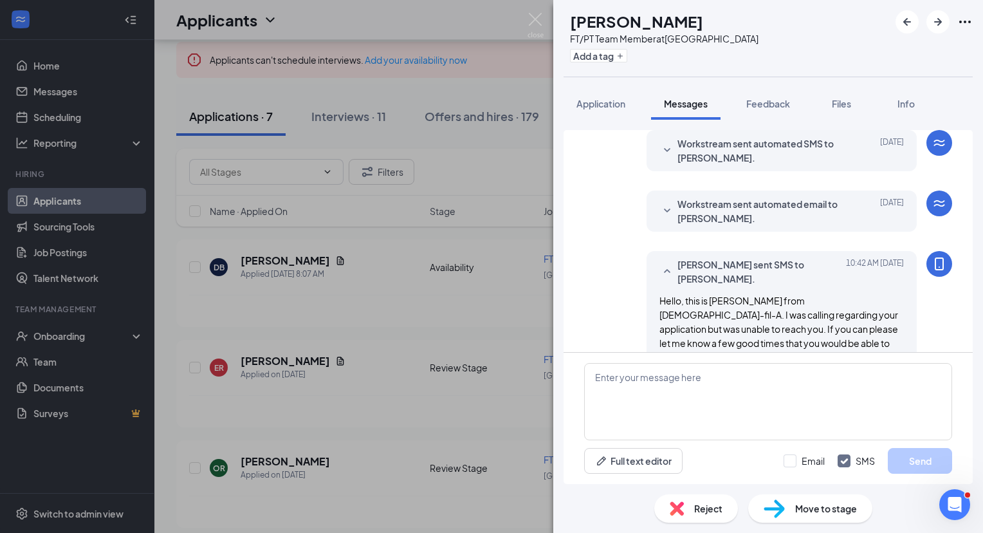
scroll to position [206, 0]
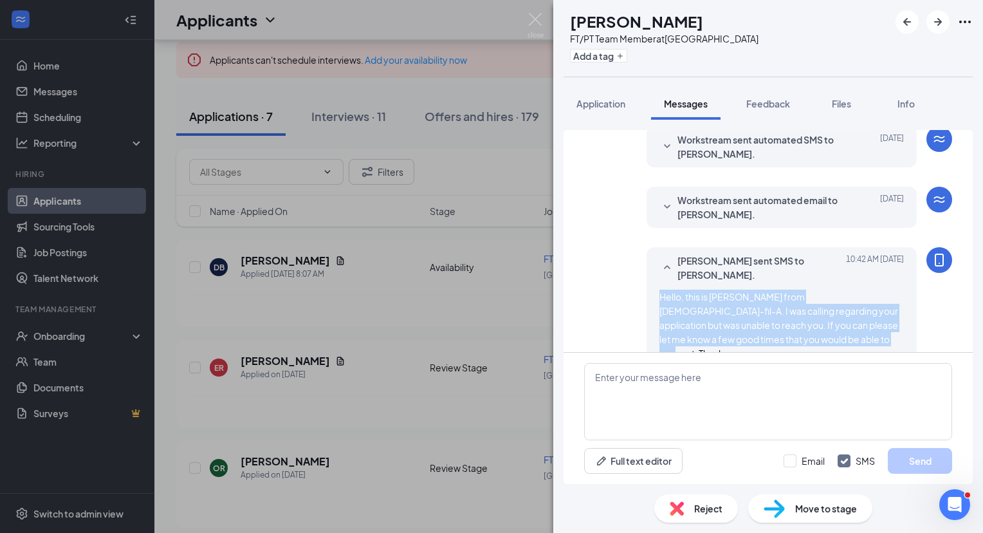
drag, startPoint x: 810, startPoint y: 331, endPoint x: 643, endPoint y: 287, distance: 172.9
click at [646, 287] on div "[PERSON_NAME] sent SMS to [PERSON_NAME]. [DATE] 10:42 AM Hello, this is [PERSON…" at bounding box center [781, 307] width 270 height 120
copy span "Hello, this is [PERSON_NAME] from [DEMOGRAPHIC_DATA]-fil-A. I was calling regar…"
click at [533, 20] on img at bounding box center [535, 25] width 16 height 25
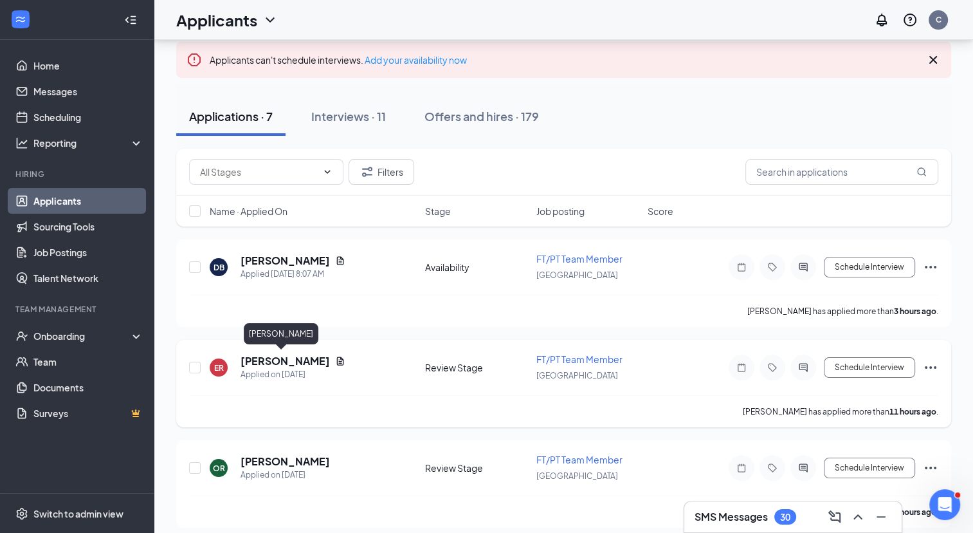
click at [261, 356] on h5 "[PERSON_NAME]" at bounding box center [285, 361] width 89 height 14
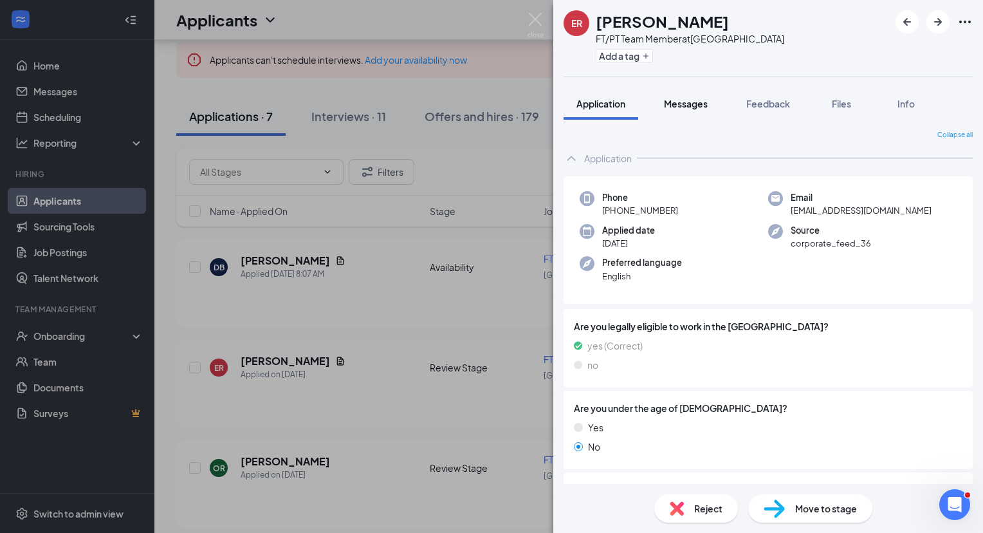
click at [696, 105] on span "Messages" at bounding box center [686, 104] width 44 height 12
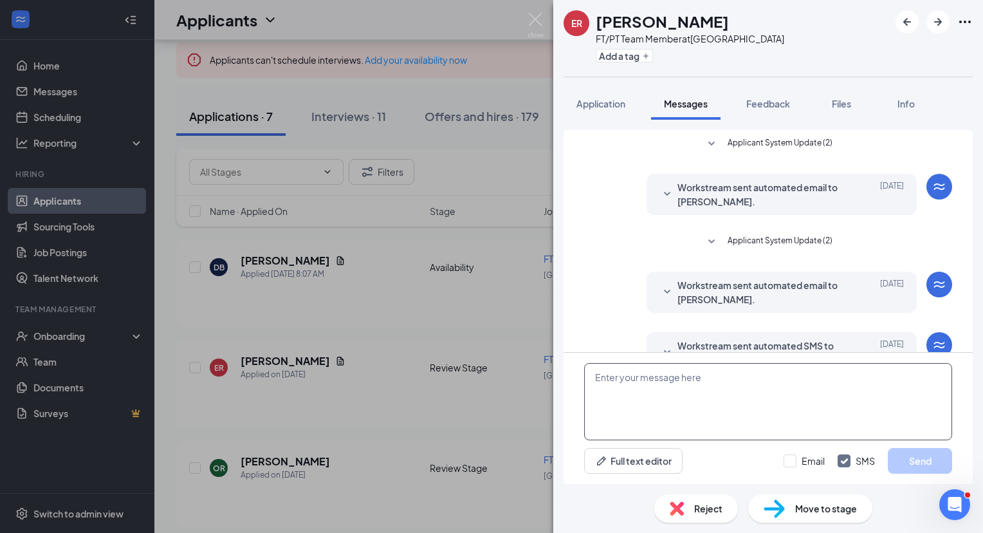
scroll to position [33, 0]
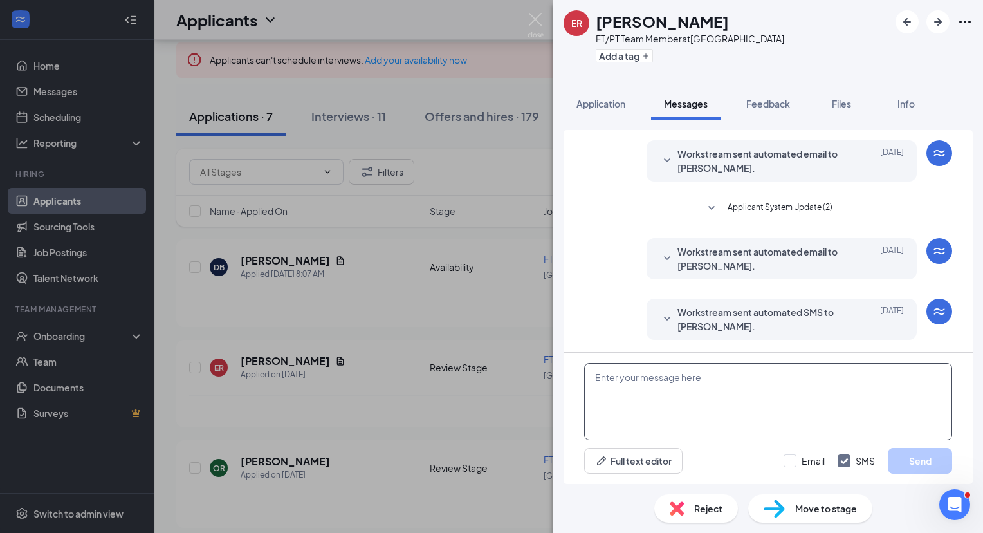
click at [700, 374] on textarea at bounding box center [768, 401] width 368 height 77
paste textarea "Hello, this is [PERSON_NAME] from [DEMOGRAPHIC_DATA]-fil-A. I was calling regar…"
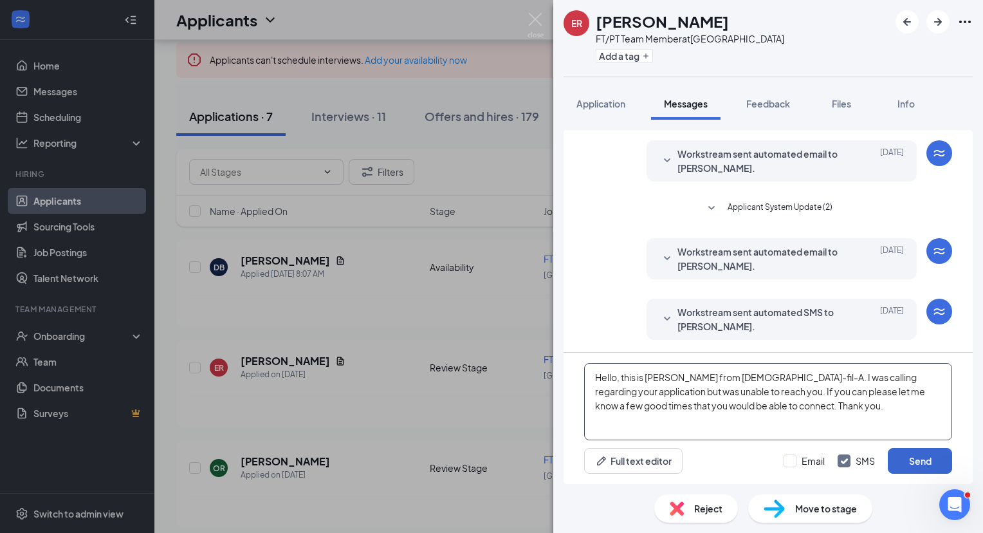
type textarea "Hello, this is [PERSON_NAME] from [DEMOGRAPHIC_DATA]-fil-A. I was calling regar…"
click at [903, 453] on button "Send" at bounding box center [920, 461] width 64 height 26
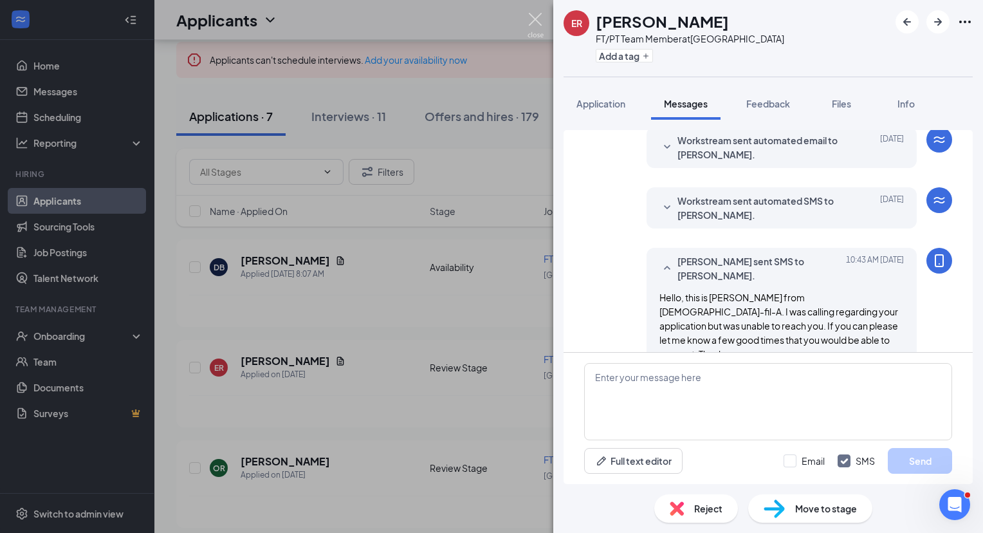
scroll to position [145, 0]
click at [536, 23] on img at bounding box center [535, 25] width 16 height 25
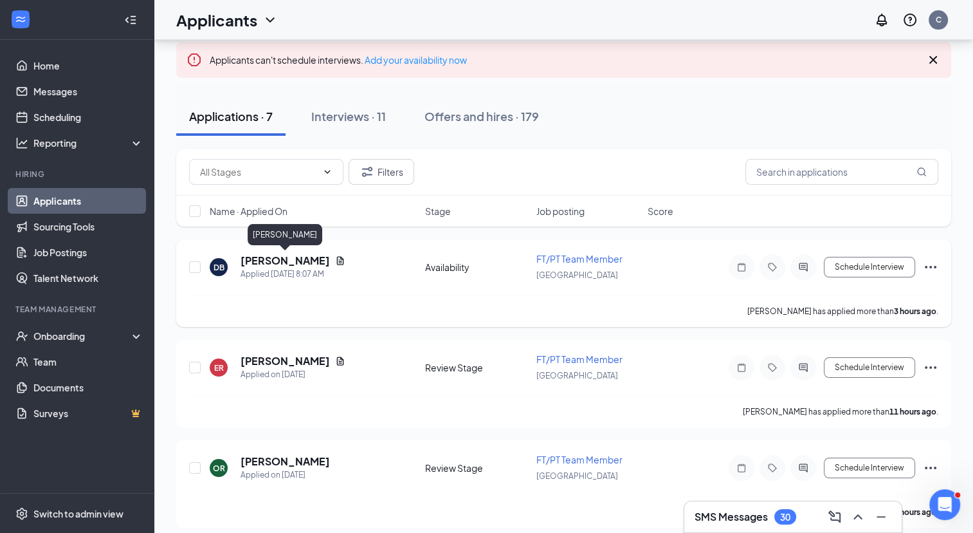
click at [316, 253] on h5 "[PERSON_NAME]" at bounding box center [285, 260] width 89 height 14
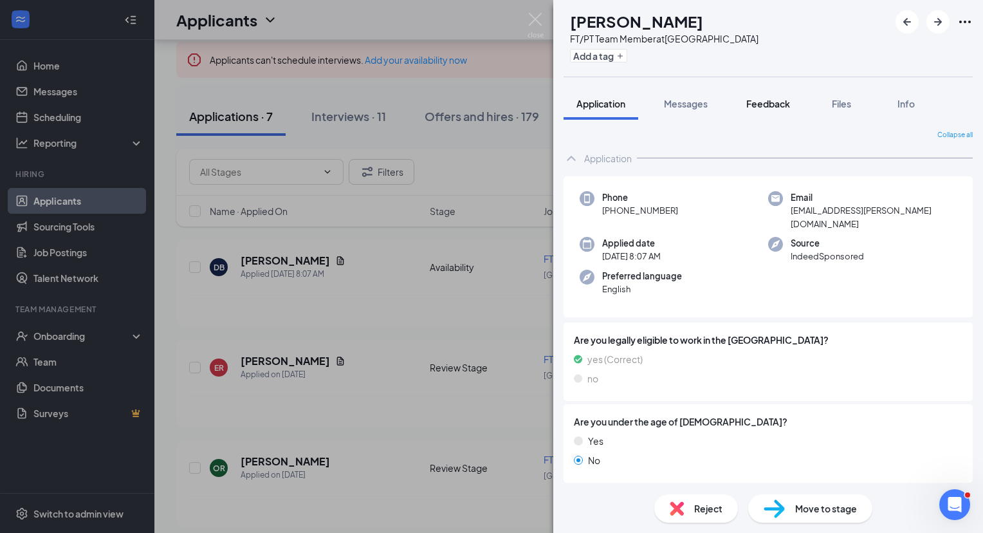
click at [771, 98] on span "Feedback" at bounding box center [768, 104] width 44 height 12
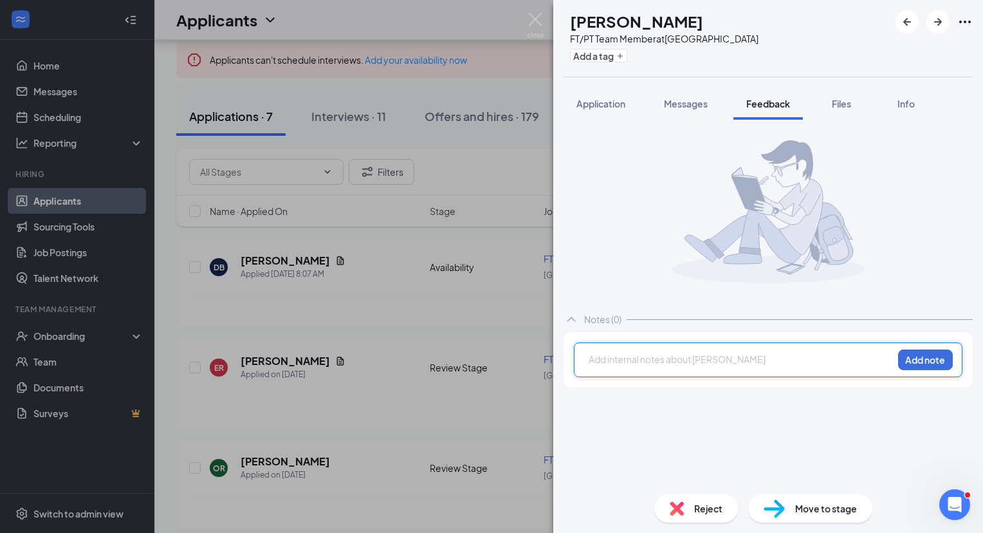
click at [675, 353] on div at bounding box center [740, 359] width 303 height 14
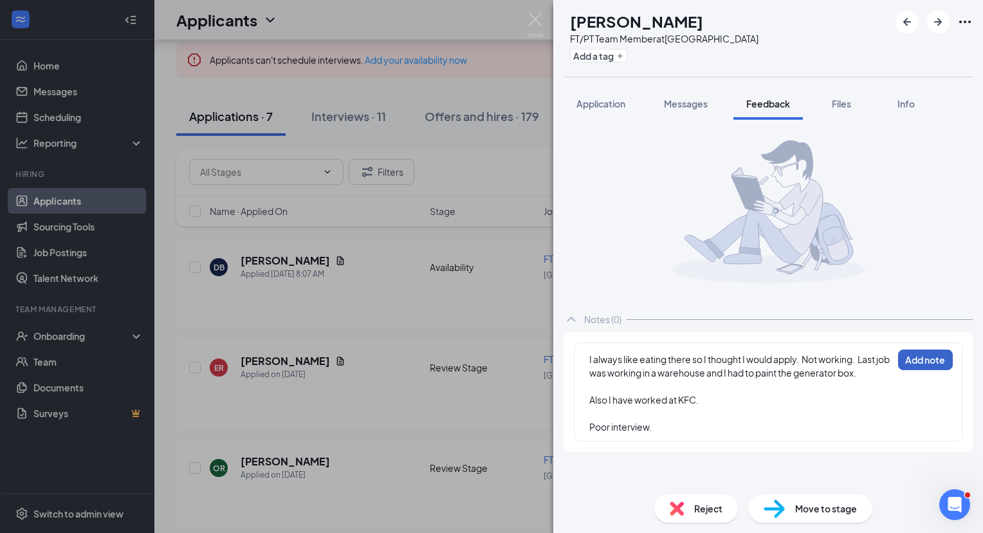
click at [924, 360] on button "Add note" at bounding box center [925, 359] width 55 height 21
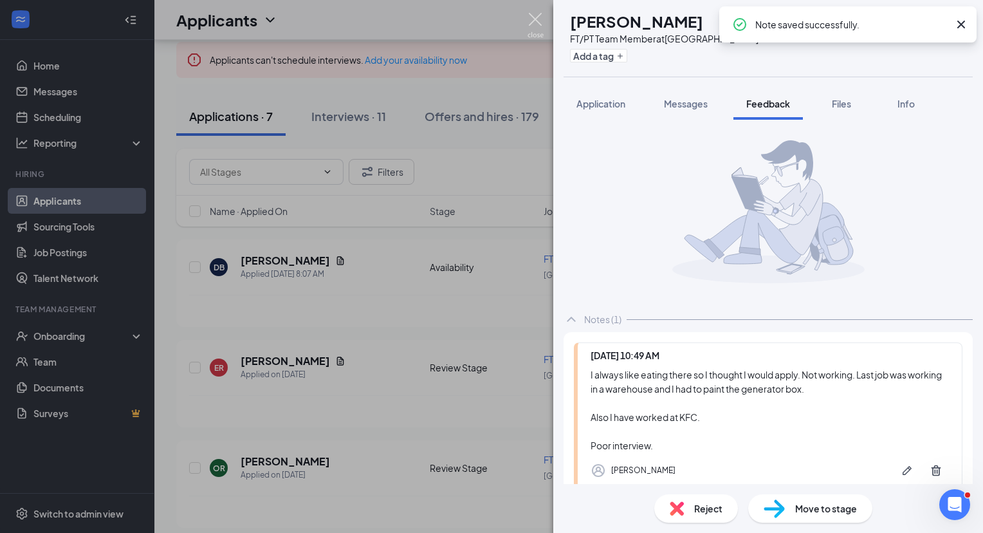
click at [538, 21] on img at bounding box center [535, 25] width 16 height 25
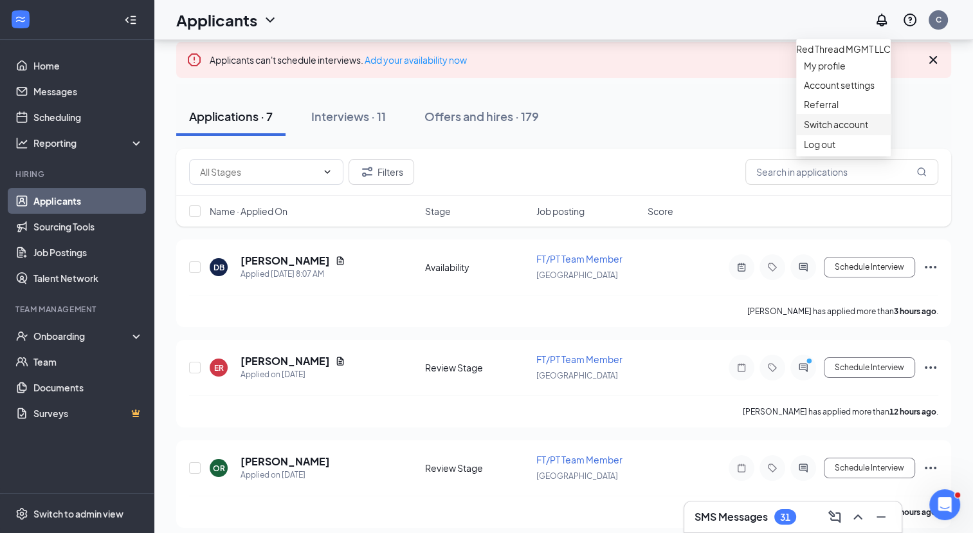
click at [859, 130] on link "Switch account" at bounding box center [836, 124] width 64 height 12
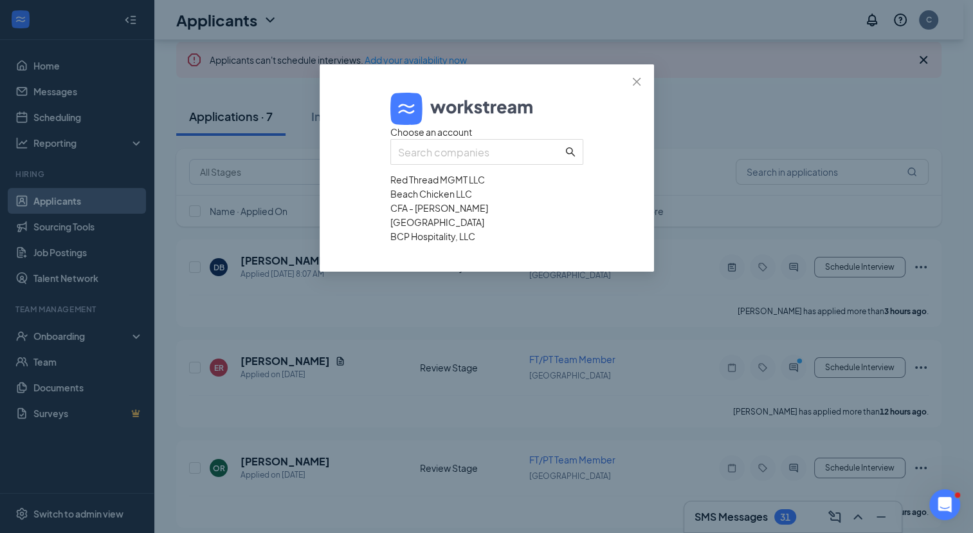
click at [490, 215] on div "CFA - [PERSON_NAME]" at bounding box center [486, 208] width 193 height 14
